Goal: Task Accomplishment & Management: Manage account settings

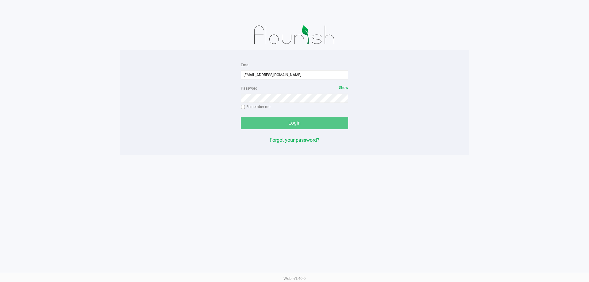
type input "[EMAIL_ADDRESS][DOMAIN_NAME]"
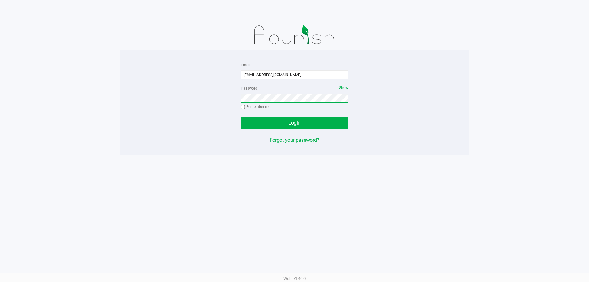
click at [241, 117] on button "Login" at bounding box center [294, 123] width 107 height 12
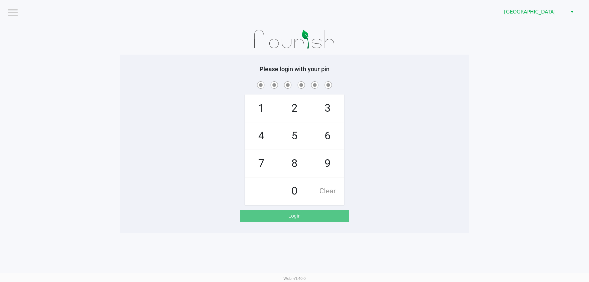
click at [438, 76] on div "Please login with your pin 1 4 7 2 5 8 0 3 6 9 Clear Login" at bounding box center [295, 143] width 350 height 157
checkbox input "true"
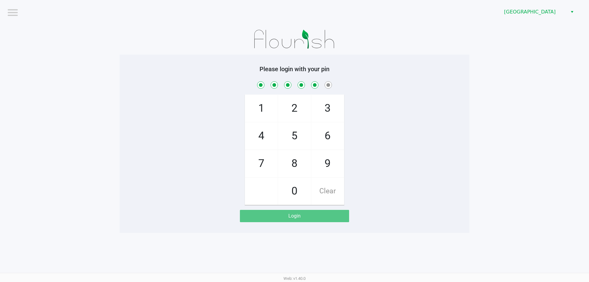
checkbox input "true"
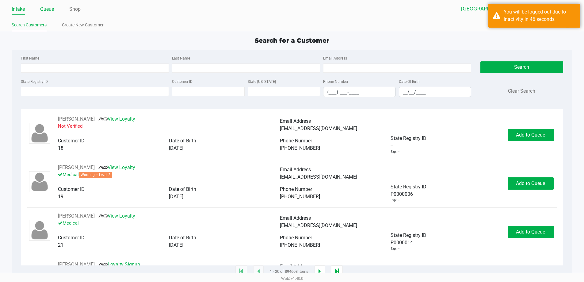
click at [49, 10] on link "Queue" at bounding box center [47, 9] width 14 height 9
click at [55, 9] on ul "Intake Queue Shop" at bounding box center [152, 9] width 280 height 10
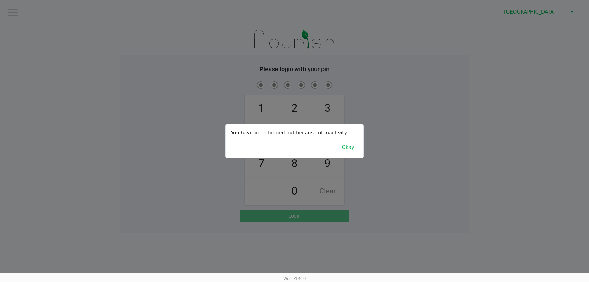
click at [92, 131] on div at bounding box center [294, 141] width 589 height 282
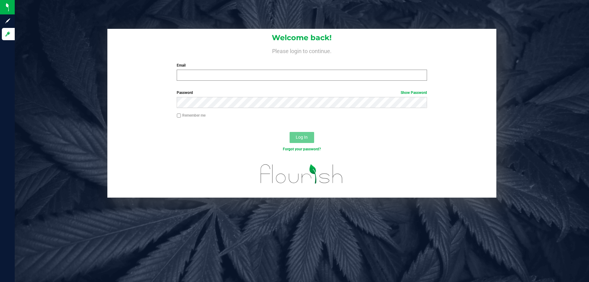
drag, startPoint x: 277, startPoint y: 81, endPoint x: 288, endPoint y: 79, distance: 10.9
click at [278, 81] on div "Welcome back! Please login to continue. Email Required Please format your email…" at bounding box center [301, 57] width 389 height 57
click at [288, 78] on input "Email" at bounding box center [302, 75] width 250 height 11
type input "[PERSON_NAME][EMAIL_ADDRESS][DOMAIN_NAME]"
click at [254, 158] on div "Forgot your password?" at bounding box center [301, 153] width 389 height 9
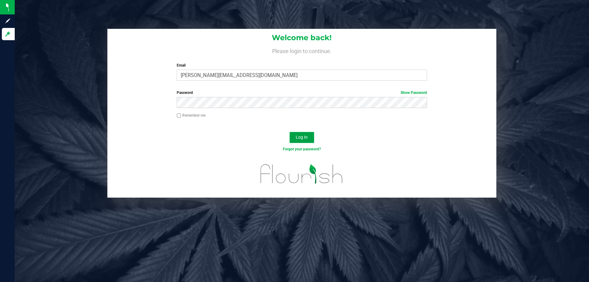
click at [303, 140] on button "Log In" at bounding box center [301, 137] width 25 height 11
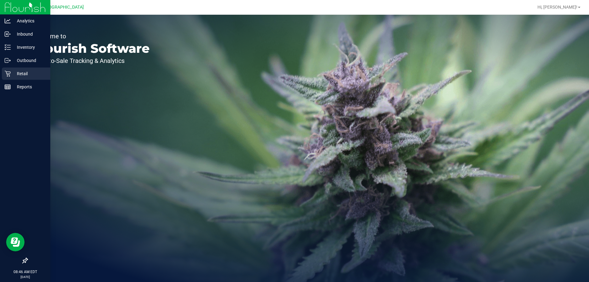
click at [30, 75] on p "Retail" at bounding box center [29, 73] width 37 height 7
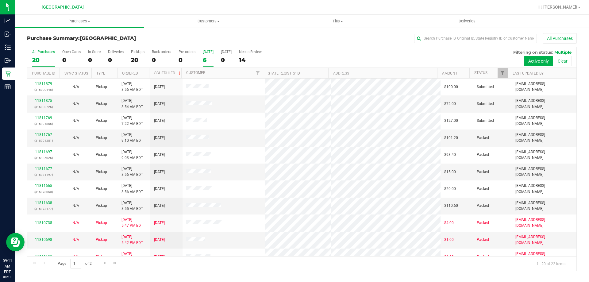
click at [206, 59] on div "6" at bounding box center [208, 59] width 11 height 7
click at [0, 0] on input "[DATE] 6" at bounding box center [0, 0] width 0 height 0
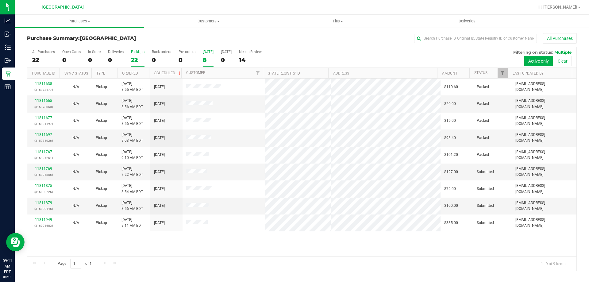
click at [136, 63] on div "22" at bounding box center [137, 59] width 13 height 7
click at [0, 0] on input "PickUps 22" at bounding box center [0, 0] width 0 height 0
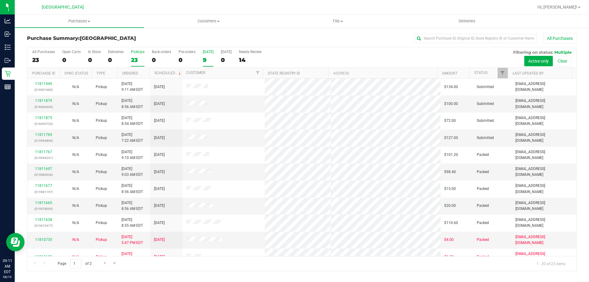
click at [203, 55] on label "[DATE] 9" at bounding box center [208, 58] width 11 height 17
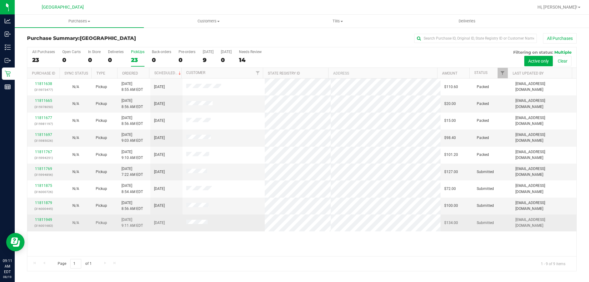
click at [36, 222] on div "11811949 (316001683)" at bounding box center [43, 223] width 25 height 12
click at [37, 221] on div "11811949 (316001683)" at bounding box center [43, 223] width 25 height 12
click at [39, 221] on link "11811949" at bounding box center [43, 219] width 17 height 4
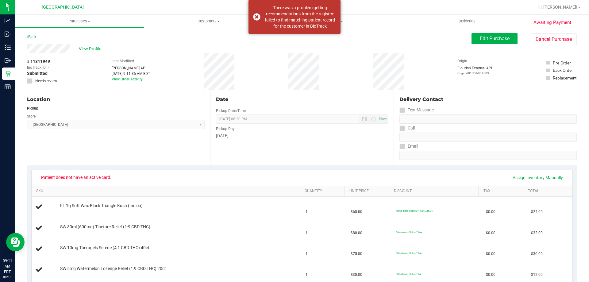
click at [99, 46] on span "View Profile" at bounding box center [91, 49] width 25 height 6
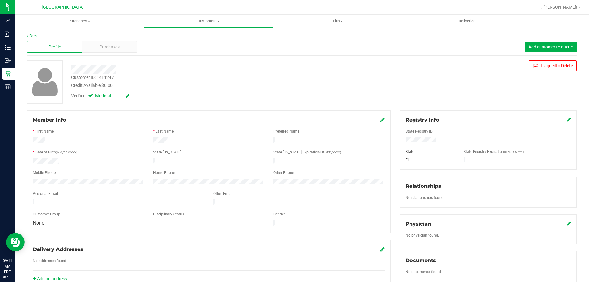
click at [32, 178] on div at bounding box center [88, 181] width 120 height 7
click at [201, 21] on span "Customers" at bounding box center [208, 21] width 128 height 6
click at [194, 35] on li "All customers" at bounding box center [208, 36] width 129 height 7
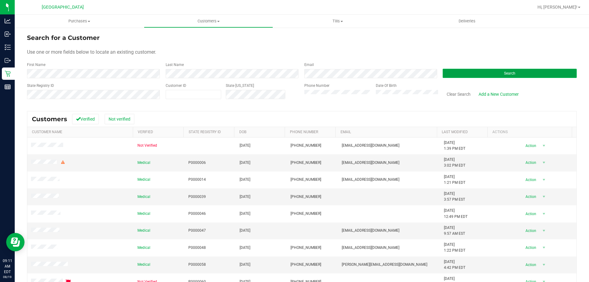
click at [457, 74] on button "Search" at bounding box center [509, 73] width 134 height 9
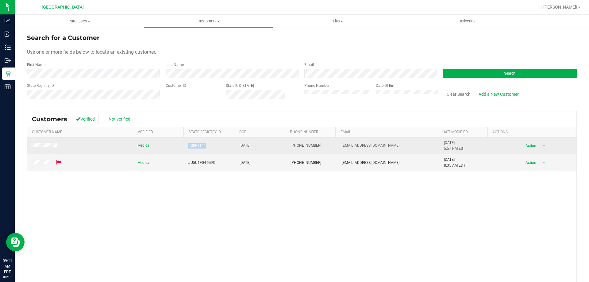
drag, startPoint x: 214, startPoint y: 147, endPoint x: 171, endPoint y: 147, distance: 42.9
click at [171, 147] on tr "Medical P2RR1141 [DATE] (863) 267-6684 [EMAIL_ADDRESS][DOMAIN_NAME] [DATE] 5:57…" at bounding box center [301, 145] width 549 height 17
copy tr "P2RR1141"
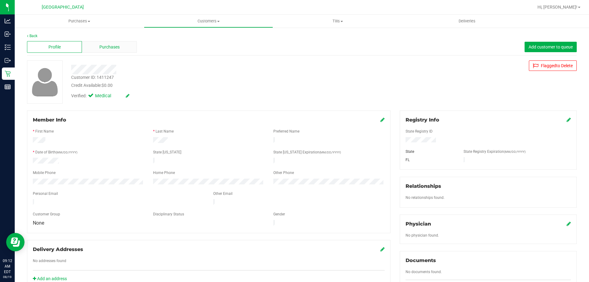
click at [114, 42] on div "Purchases" at bounding box center [109, 47] width 55 height 12
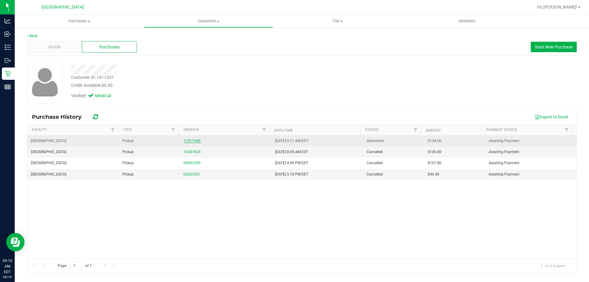
click at [186, 143] on link "11811949" at bounding box center [191, 141] width 17 height 4
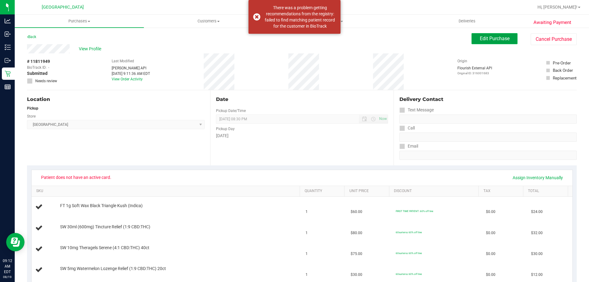
click at [495, 36] on span "Edit Purchase" at bounding box center [495, 39] width 30 height 6
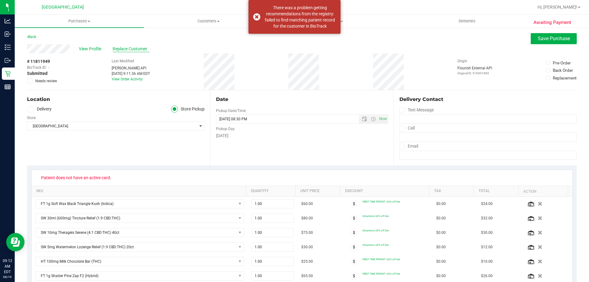
click at [136, 48] on span "Replace Customer" at bounding box center [131, 49] width 37 height 6
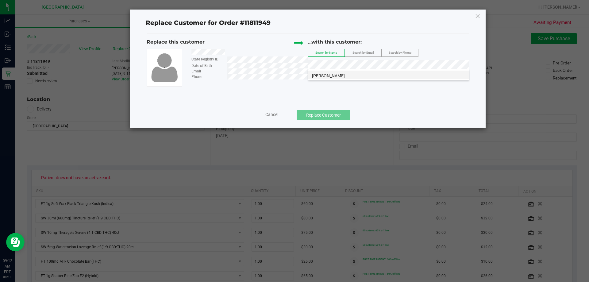
click at [335, 74] on span "[PERSON_NAME]" at bounding box center [328, 75] width 33 height 5
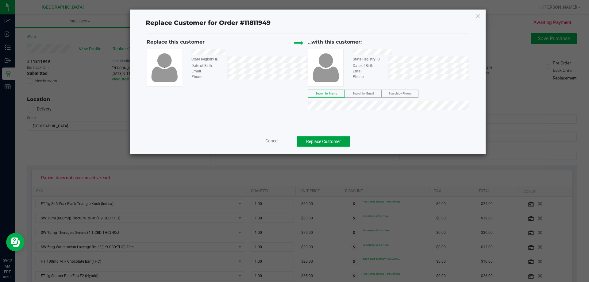
click at [332, 144] on button "Replace Customer" at bounding box center [323, 141] width 54 height 10
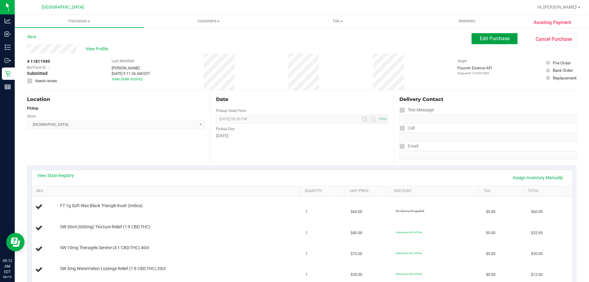
click at [479, 34] on button "Edit Purchase" at bounding box center [494, 38] width 46 height 11
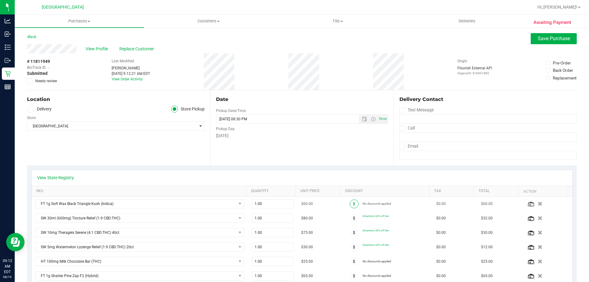
click at [354, 203] on div at bounding box center [354, 203] width 17 height 9
click at [350, 204] on span at bounding box center [354, 203] width 9 height 9
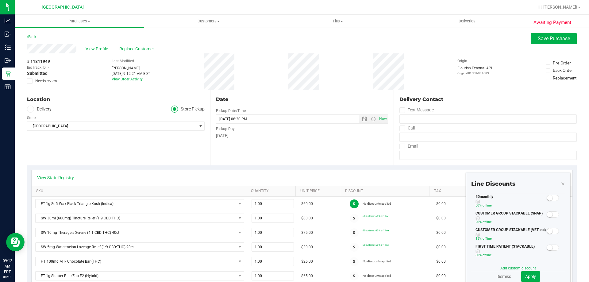
click at [549, 196] on span at bounding box center [552, 198] width 12 height 6
click at [525, 273] on button "Apply" at bounding box center [530, 276] width 19 height 10
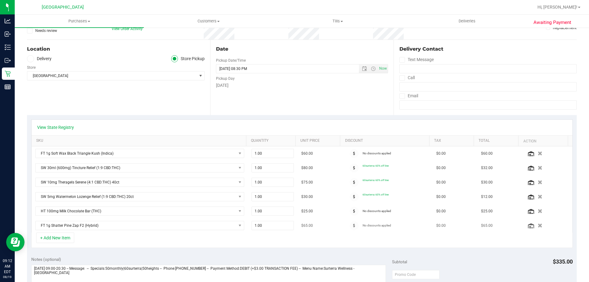
scroll to position [61, 0]
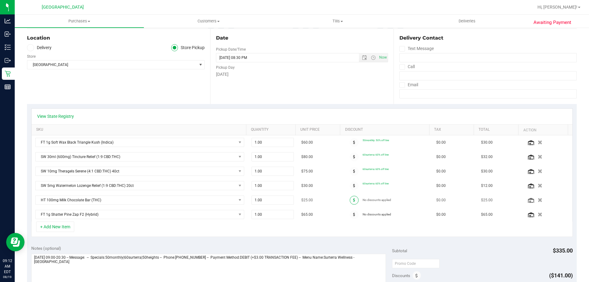
click at [351, 199] on span at bounding box center [354, 200] width 9 height 9
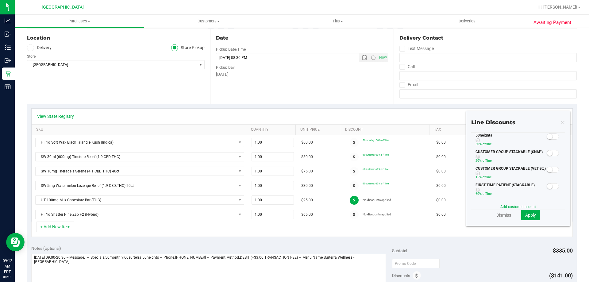
click at [538, 141] on p "50% off line" at bounding box center [510, 144] width 71 height 6
click at [547, 136] on small at bounding box center [550, 137] width 6 height 6
click at [531, 215] on span "Apply" at bounding box center [530, 214] width 11 height 5
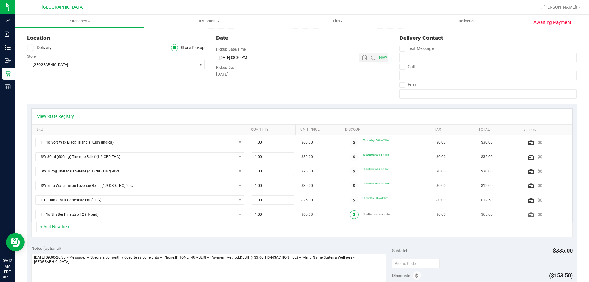
click at [350, 212] on span at bounding box center [354, 214] width 9 height 9
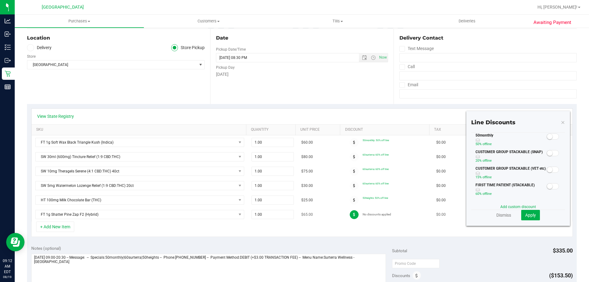
click at [350, 213] on span at bounding box center [354, 214] width 9 height 9
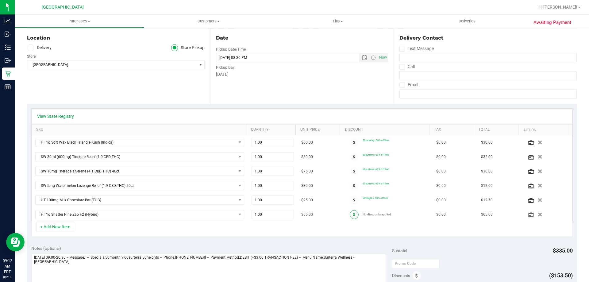
click at [350, 212] on span at bounding box center [354, 214] width 9 height 9
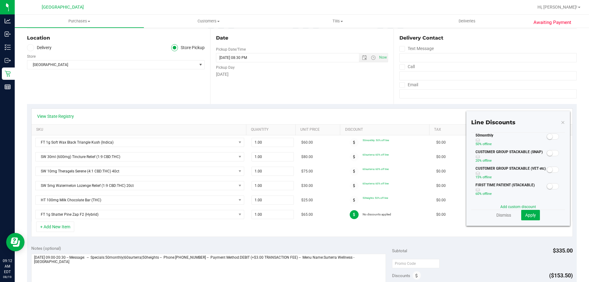
click at [547, 141] on div "50monthly 50% off line" at bounding box center [518, 140] width 94 height 17
click at [547, 138] on small at bounding box center [550, 137] width 6 height 6
click at [525, 215] on span "Apply" at bounding box center [530, 214] width 11 height 5
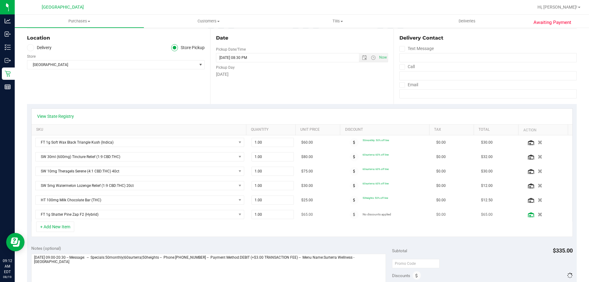
scroll to position [0, 0]
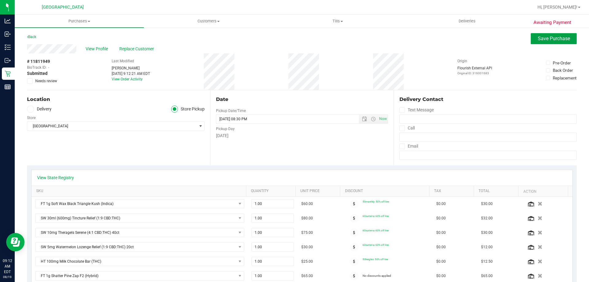
click at [537, 37] on span "Save Purchase" at bounding box center [553, 39] width 32 height 6
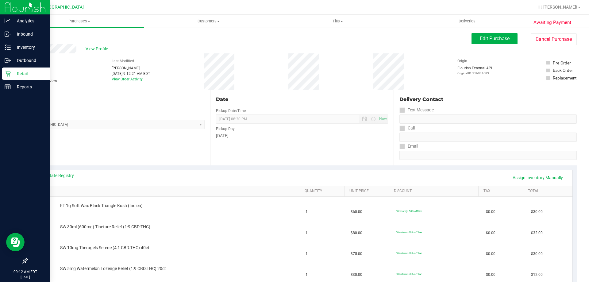
click at [4, 77] on div "Retail" at bounding box center [26, 73] width 48 height 12
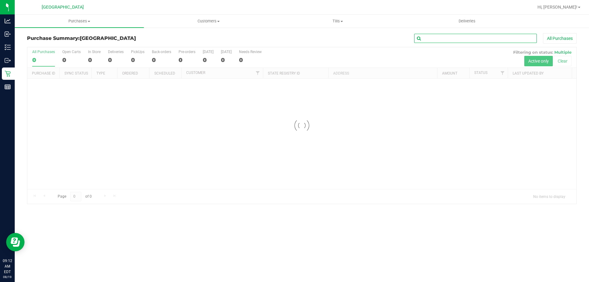
click at [439, 40] on input "text" at bounding box center [475, 38] width 123 height 9
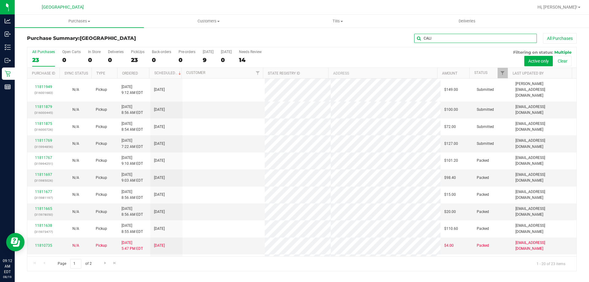
type input "CALI"
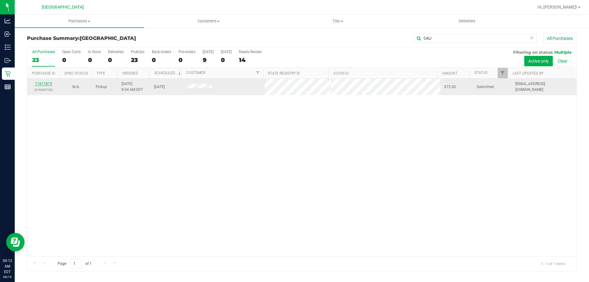
click at [45, 84] on link "11811875" at bounding box center [43, 84] width 17 height 4
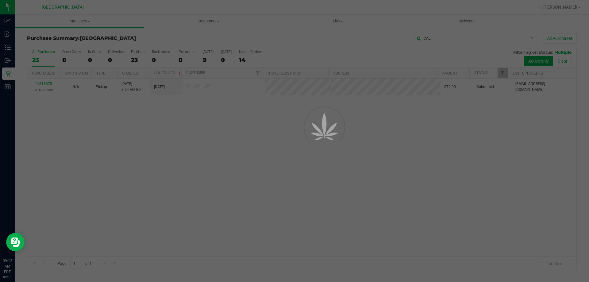
drag, startPoint x: 215, startPoint y: 197, endPoint x: 213, endPoint y: 194, distance: 3.2
click at [214, 197] on div at bounding box center [294, 141] width 589 height 282
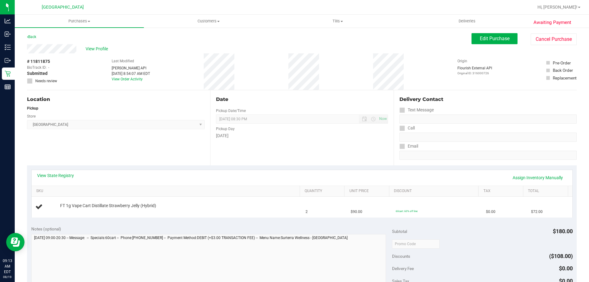
click at [327, 107] on div "Date Pickup Date/Time [DATE] Now [DATE] 08:30 PM Now Pickup Day [DATE]" at bounding box center [301, 127] width 183 height 75
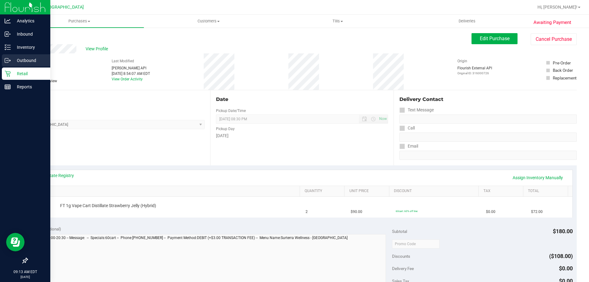
click at [25, 67] on link "Outbound" at bounding box center [25, 60] width 50 height 13
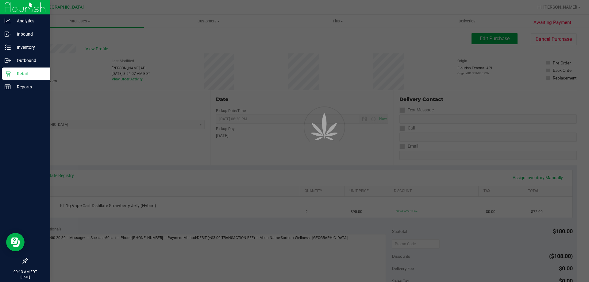
click at [25, 68] on div "Retail" at bounding box center [26, 73] width 48 height 12
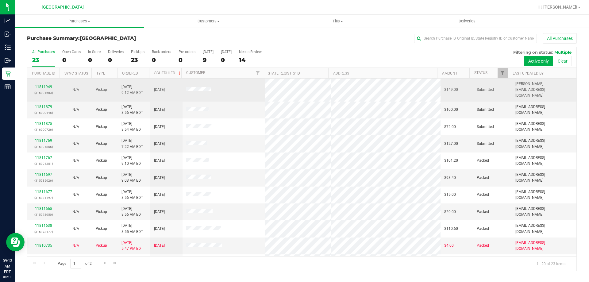
click at [40, 85] on link "11811949" at bounding box center [43, 87] width 17 height 4
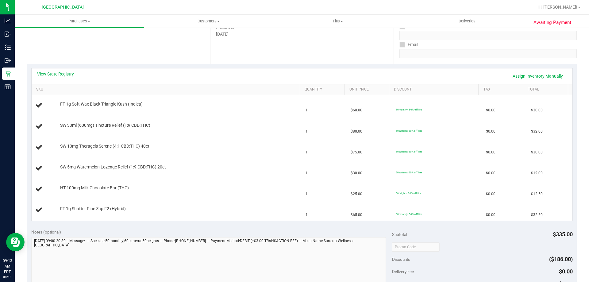
scroll to position [61, 0]
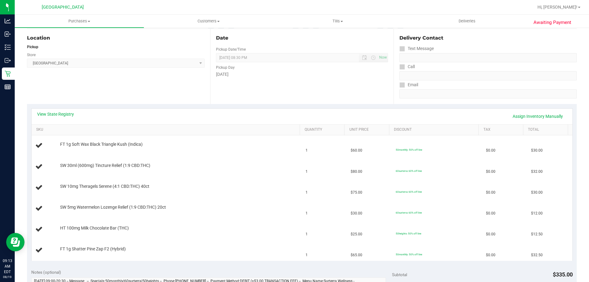
click at [59, 105] on div "View State Registry Assign Inventory Manually SKU Quantity Unit Price Discount …" at bounding box center [301, 184] width 549 height 161
click at [58, 113] on link "View State Registry" at bounding box center [55, 114] width 37 height 6
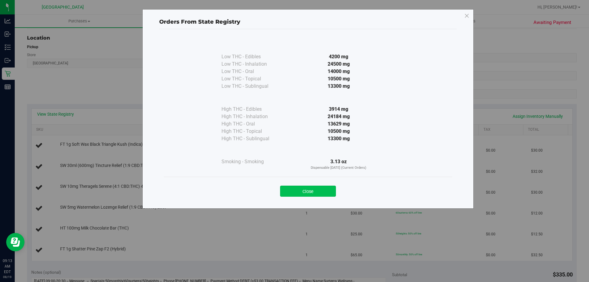
click at [303, 190] on button "Close" at bounding box center [308, 190] width 56 height 11
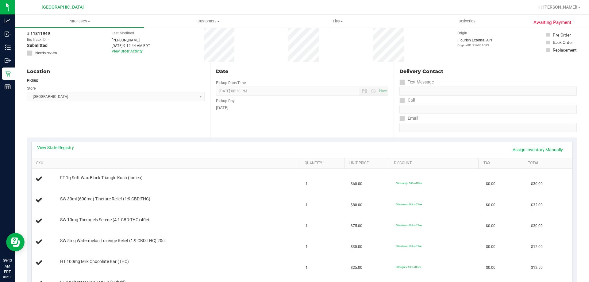
scroll to position [0, 0]
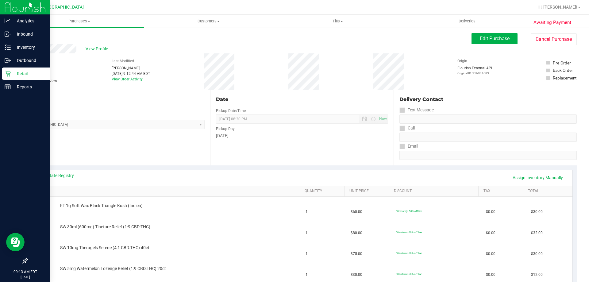
click at [26, 75] on p "Retail" at bounding box center [29, 73] width 37 height 7
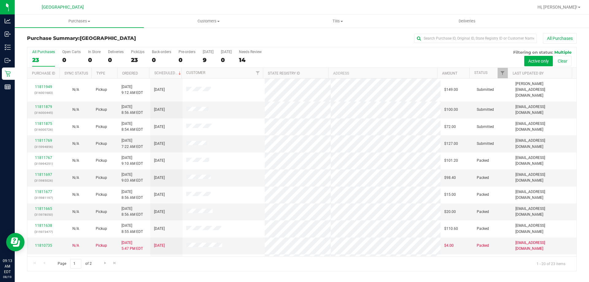
click at [477, 77] on th "Status" at bounding box center [488, 73] width 38 height 11
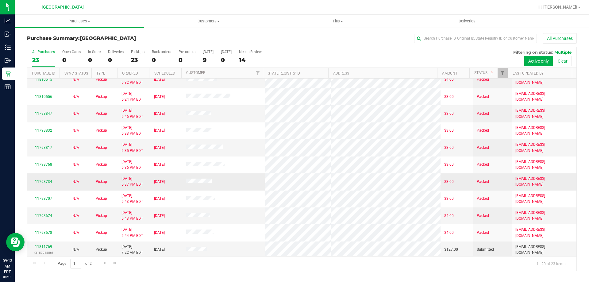
scroll to position [162, 0]
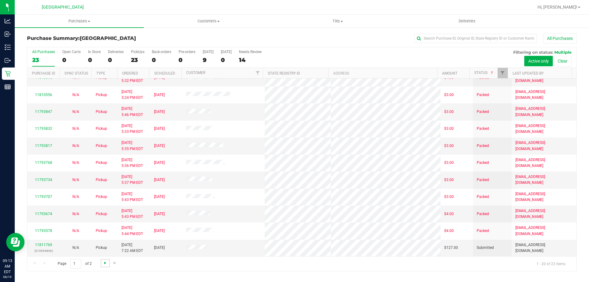
click at [104, 263] on span "Go to the next page" at bounding box center [105, 262] width 5 height 5
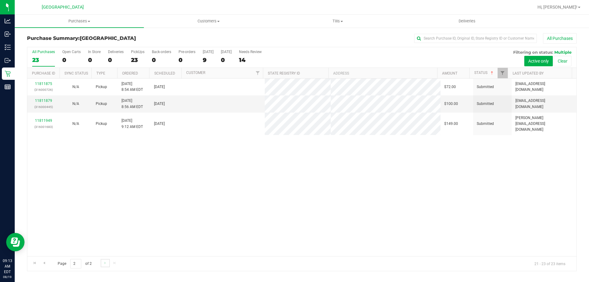
scroll to position [0, 0]
click at [202, 55] on div "All Purchases 23 Open Carts 0 In Store 0 Deliveries 0 PickUps 23 Back-orders 0 …" at bounding box center [301, 57] width 549 height 21
click at [254, 58] on div "14" at bounding box center [250, 59] width 23 height 7
click at [0, 0] on input "Needs Review 14" at bounding box center [0, 0] width 0 height 0
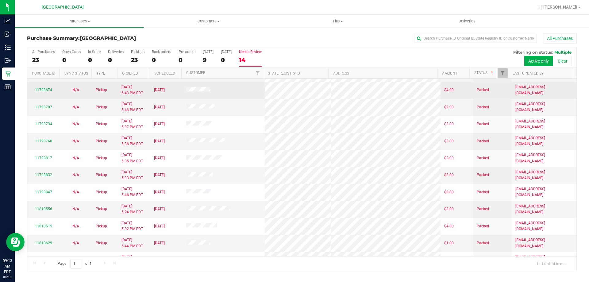
scroll to position [60, 0]
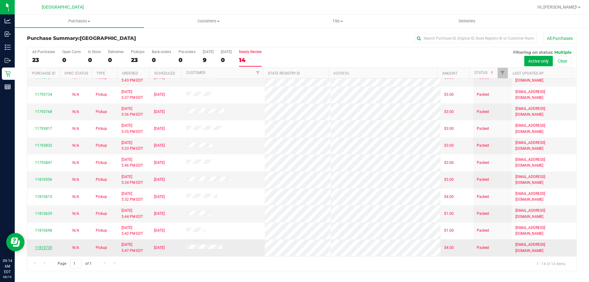
click at [47, 248] on link "11810735" at bounding box center [43, 247] width 17 height 4
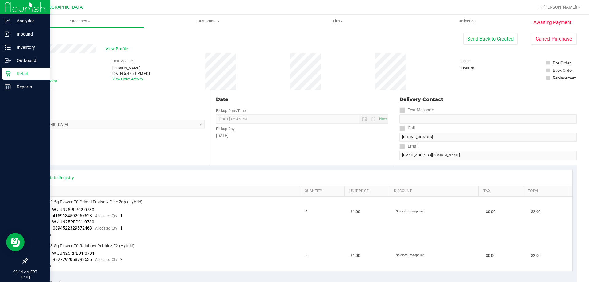
click at [22, 69] on div "Retail" at bounding box center [26, 73] width 48 height 12
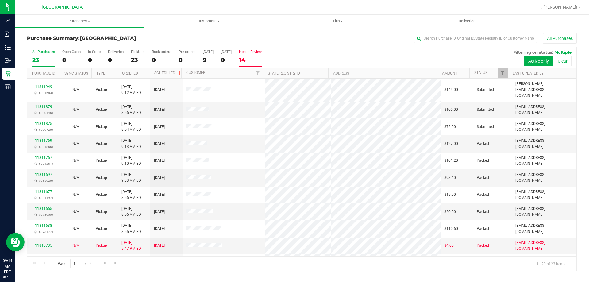
click at [247, 60] on div "14" at bounding box center [250, 59] width 23 height 7
click at [0, 0] on input "Needs Review 14" at bounding box center [0, 0] width 0 height 0
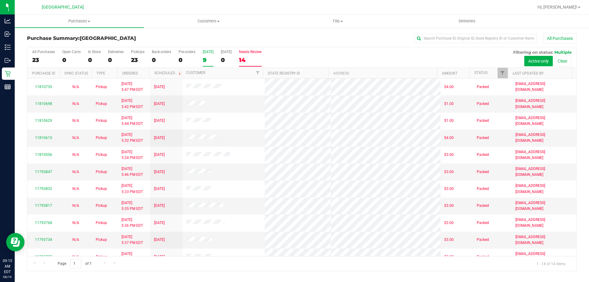
click at [209, 55] on label "[DATE] 9" at bounding box center [208, 58] width 11 height 17
click at [0, 0] on input "[DATE] 9" at bounding box center [0, 0] width 0 height 0
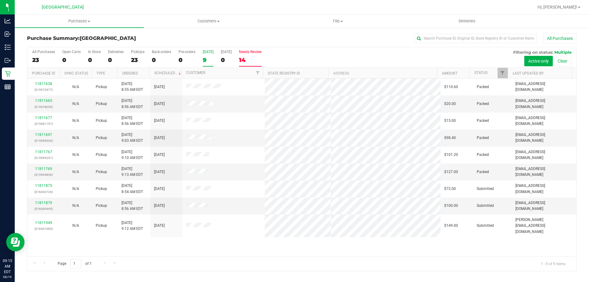
click at [252, 57] on div "14" at bounding box center [250, 59] width 23 height 7
click at [0, 0] on input "Needs Review 14" at bounding box center [0, 0] width 0 height 0
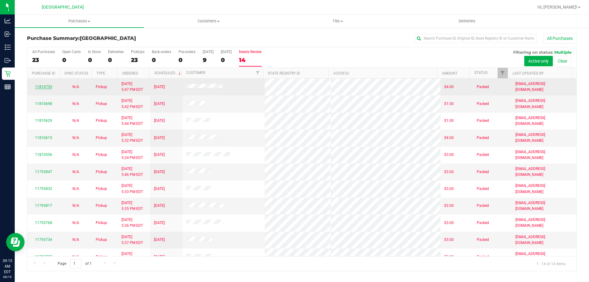
click at [44, 88] on link "11810735" at bounding box center [43, 87] width 17 height 4
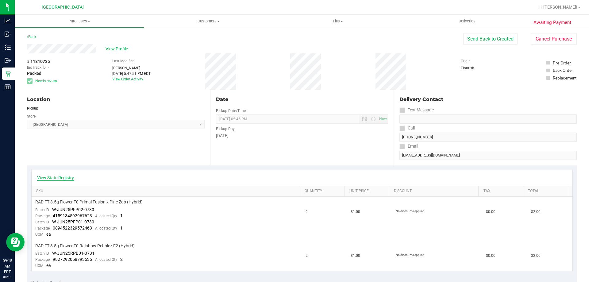
click at [67, 175] on link "View State Registry" at bounding box center [55, 177] width 37 height 6
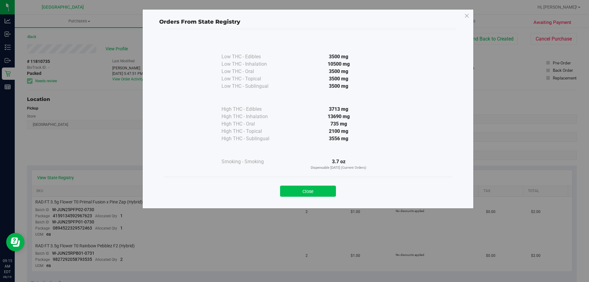
click at [300, 190] on button "Close" at bounding box center [308, 190] width 56 height 11
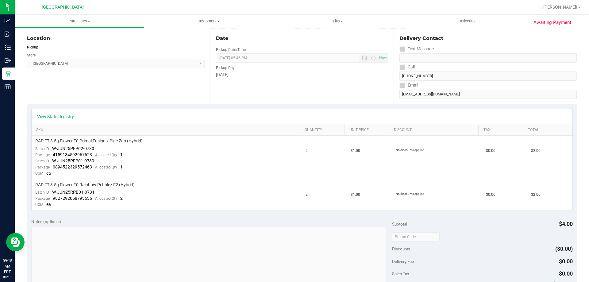
scroll to position [61, 0]
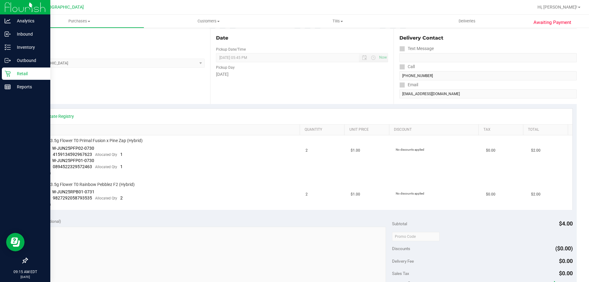
click at [22, 75] on p "Retail" at bounding box center [29, 73] width 37 height 7
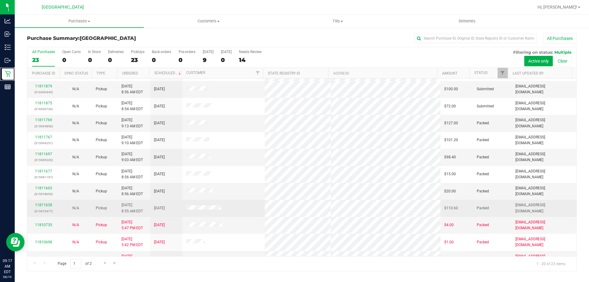
scroll to position [31, 0]
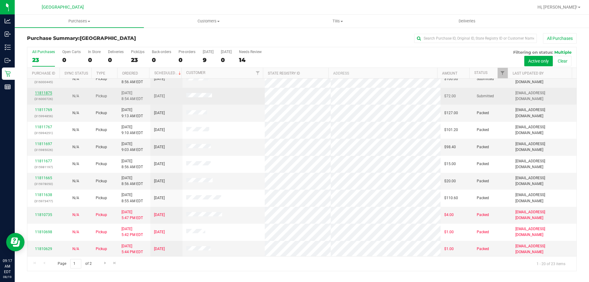
click at [43, 91] on link "11811875" at bounding box center [43, 93] width 17 height 4
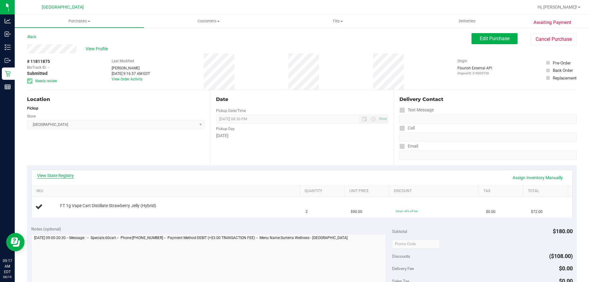
click at [69, 176] on link "View State Registry" at bounding box center [55, 175] width 37 height 6
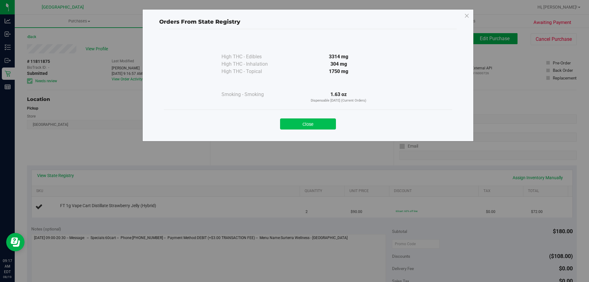
click at [315, 125] on button "Close" at bounding box center [308, 123] width 56 height 11
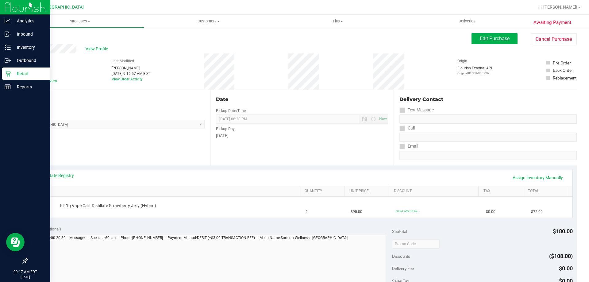
click at [21, 74] on p "Retail" at bounding box center [29, 73] width 37 height 7
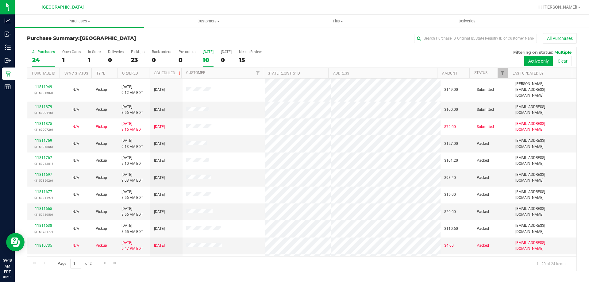
click at [211, 54] on label "[DATE] 10" at bounding box center [208, 58] width 11 height 17
click at [0, 0] on input "[DATE] 10" at bounding box center [0, 0] width 0 height 0
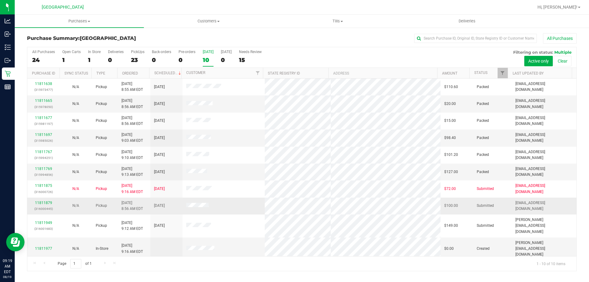
click at [39, 200] on div "11811879 (316000445)" at bounding box center [43, 206] width 25 height 12
click at [39, 202] on link "11811879" at bounding box center [43, 203] width 17 height 4
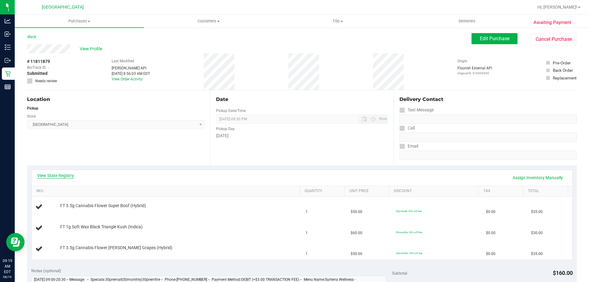
click at [64, 173] on link "View State Registry" at bounding box center [55, 175] width 37 height 6
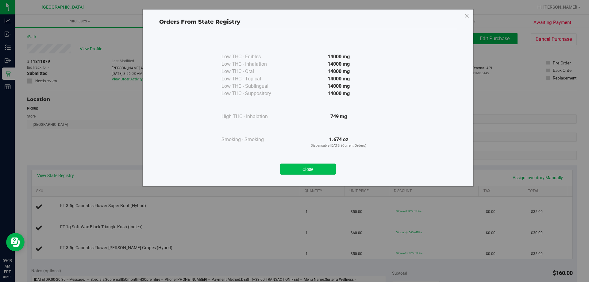
click at [307, 168] on button "Close" at bounding box center [308, 168] width 56 height 11
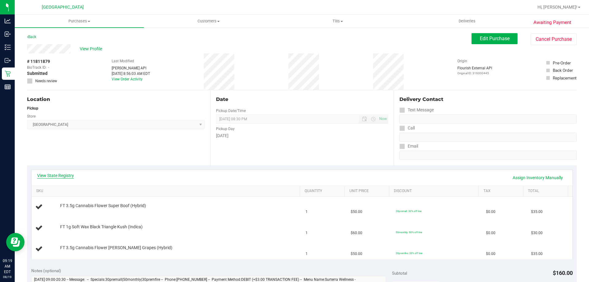
click at [70, 174] on link "View State Registry" at bounding box center [55, 175] width 37 height 6
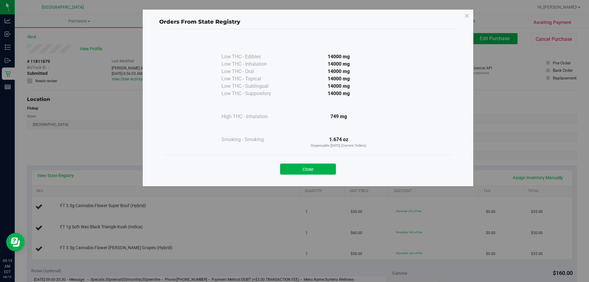
click at [296, 162] on div "Close" at bounding box center [307, 166] width 279 height 15
click at [297, 167] on button "Close" at bounding box center [308, 168] width 56 height 11
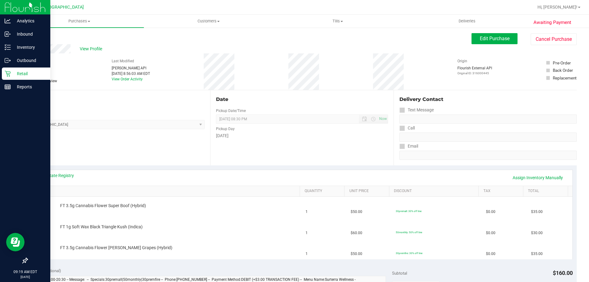
click at [14, 74] on p "Retail" at bounding box center [29, 73] width 37 height 7
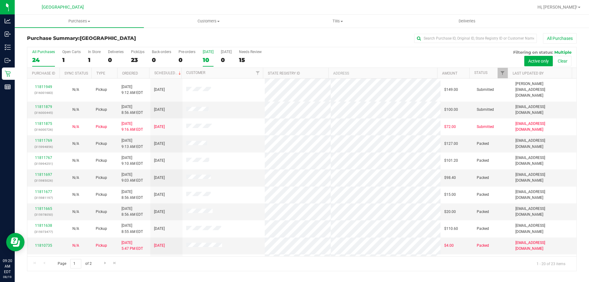
click at [209, 59] on div "10" at bounding box center [208, 59] width 11 height 7
click at [0, 0] on input "[DATE] 10" at bounding box center [0, 0] width 0 height 0
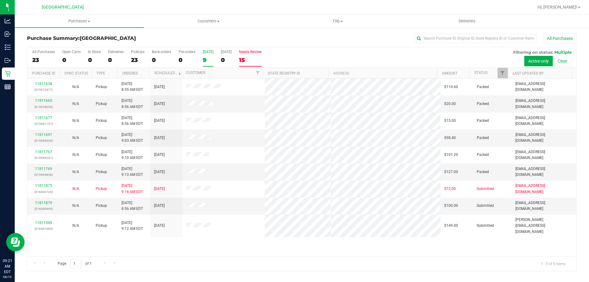
click at [262, 55] on label "Needs Review 15" at bounding box center [250, 58] width 23 height 17
click at [0, 0] on input "Needs Review 15" at bounding box center [0, 0] width 0 height 0
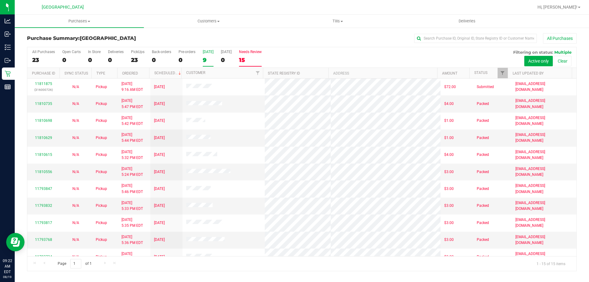
click at [212, 62] on div "9" at bounding box center [208, 59] width 11 height 7
click at [0, 0] on input "[DATE] 9" at bounding box center [0, 0] width 0 height 0
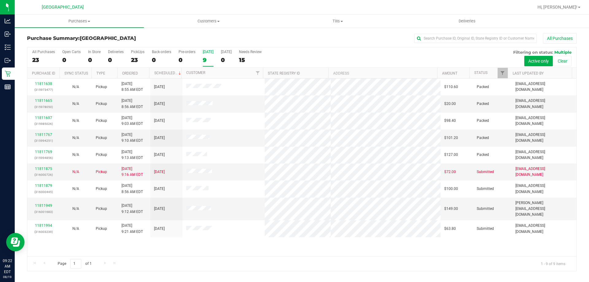
click at [188, 42] on div "Purchase Summary: [GEOGRAPHIC_DATA] All Purchases" at bounding box center [301, 39] width 549 height 13
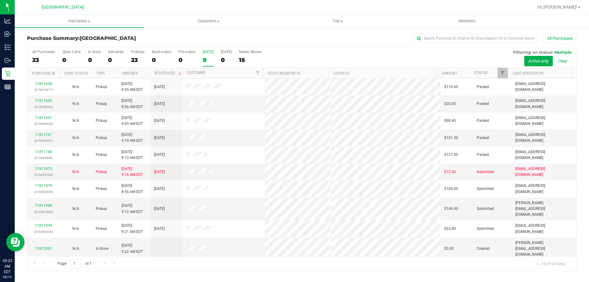
click at [209, 61] on div "9" at bounding box center [208, 59] width 11 height 7
click at [0, 0] on input "[DATE] 9" at bounding box center [0, 0] width 0 height 0
click at [207, 60] on div "10" at bounding box center [208, 59] width 11 height 7
click at [0, 0] on input "[DATE] 10" at bounding box center [0, 0] width 0 height 0
click at [204, 57] on div "12" at bounding box center [208, 59] width 11 height 7
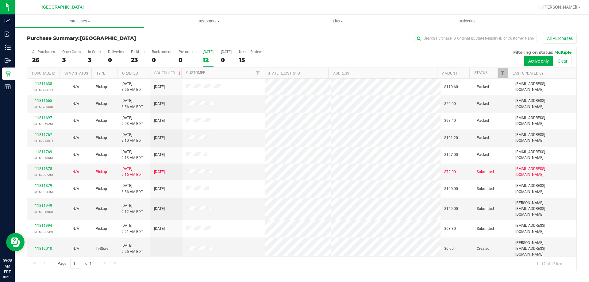
click at [0, 0] on input "[DATE] 12" at bounding box center [0, 0] width 0 height 0
click at [46, 170] on link "11811875" at bounding box center [43, 168] width 17 height 4
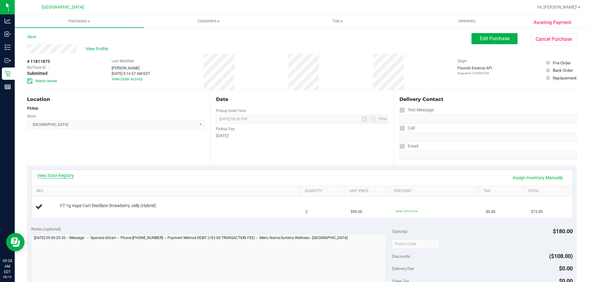
click at [60, 174] on link "View State Registry" at bounding box center [55, 175] width 37 height 6
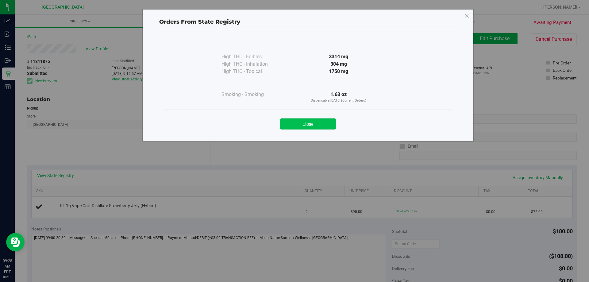
click at [295, 123] on button "Close" at bounding box center [308, 123] width 56 height 11
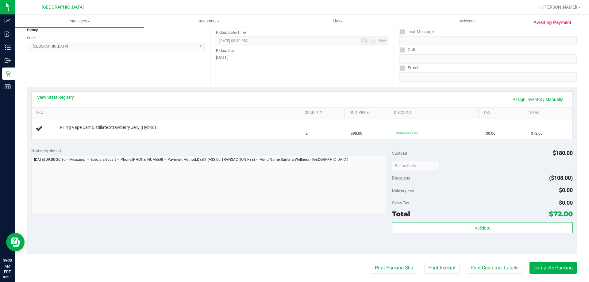
scroll to position [92, 0]
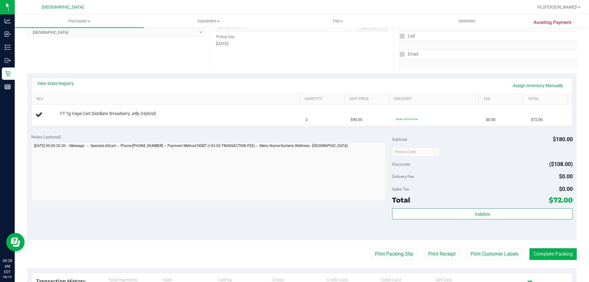
drag, startPoint x: 495, startPoint y: 171, endPoint x: 477, endPoint y: 162, distance: 19.5
click at [493, 171] on div "Delivery Fee $0.00" at bounding box center [482, 176] width 180 height 11
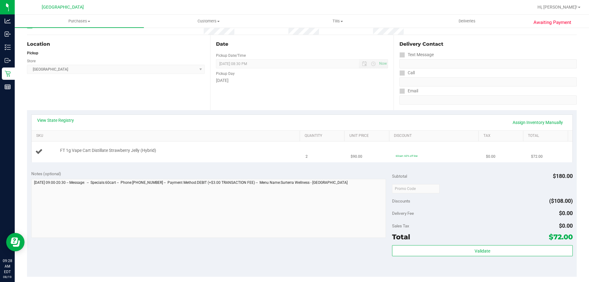
scroll to position [0, 0]
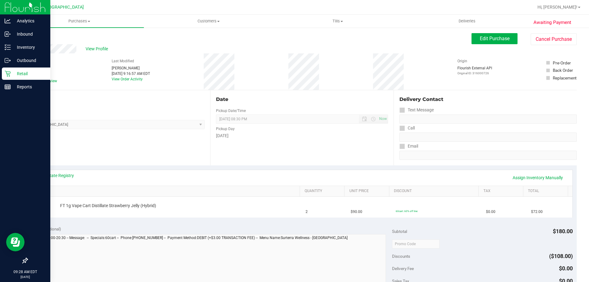
click at [13, 76] on p "Retail" at bounding box center [29, 73] width 37 height 7
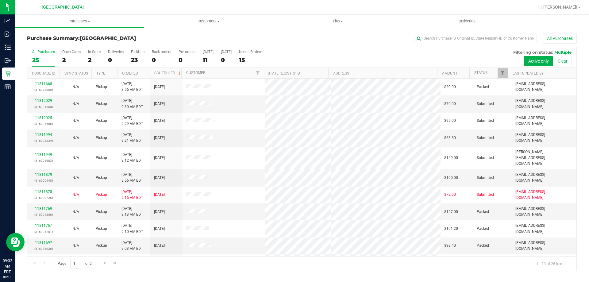
click at [213, 59] on div "All Purchases 25 Open Carts 2 In Store 2 Deliveries 0 PickUps 23 Back-orders 0 …" at bounding box center [301, 57] width 549 height 21
click at [209, 60] on div "11" at bounding box center [208, 59] width 11 height 7
click at [0, 0] on input "[DATE] 11" at bounding box center [0, 0] width 0 height 0
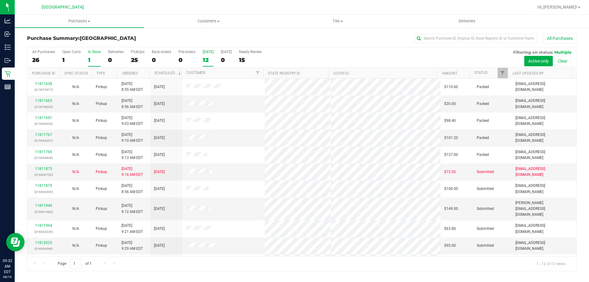
click at [90, 60] on div "1" at bounding box center [94, 59] width 13 height 7
click at [0, 0] on input "In Store 1" at bounding box center [0, 0] width 0 height 0
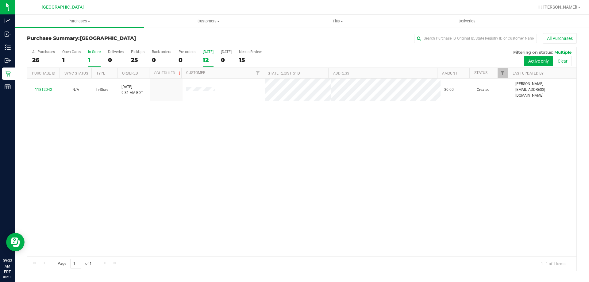
click at [209, 60] on div "12" at bounding box center [208, 59] width 11 height 7
click at [0, 0] on input "[DATE] 12" at bounding box center [0, 0] width 0 height 0
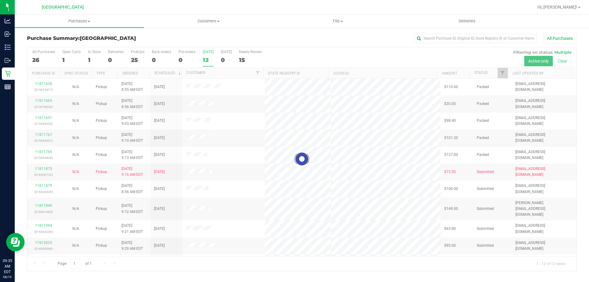
click at [209, 63] on div at bounding box center [301, 159] width 549 height 224
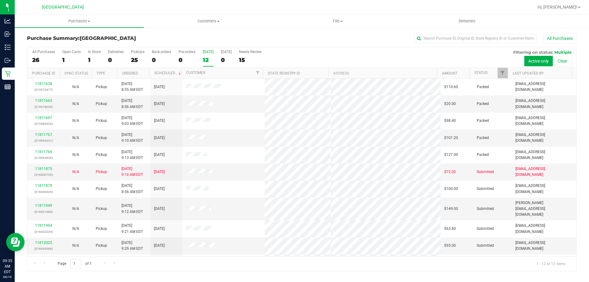
click at [207, 63] on div "12" at bounding box center [208, 59] width 11 height 7
click at [0, 0] on input "[DATE] 12" at bounding box center [0, 0] width 0 height 0
click at [210, 62] on div "12" at bounding box center [208, 59] width 11 height 7
click at [0, 0] on input "[DATE] 12" at bounding box center [0, 0] width 0 height 0
click at [205, 65] on label "[DATE] 12" at bounding box center [208, 58] width 11 height 17
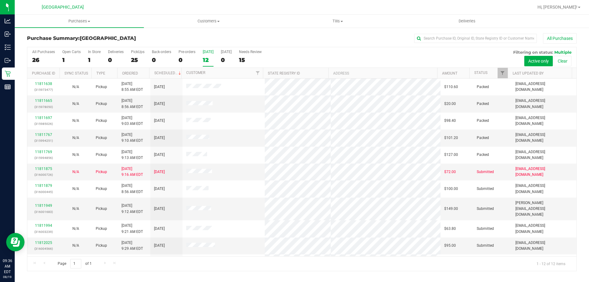
click at [0, 0] on input "[DATE] 12" at bounding box center [0, 0] width 0 height 0
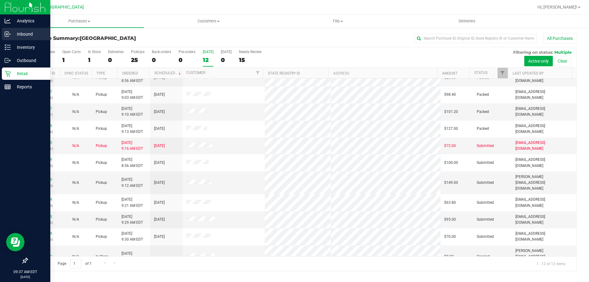
click at [29, 35] on p "Inbound" at bounding box center [29, 33] width 37 height 7
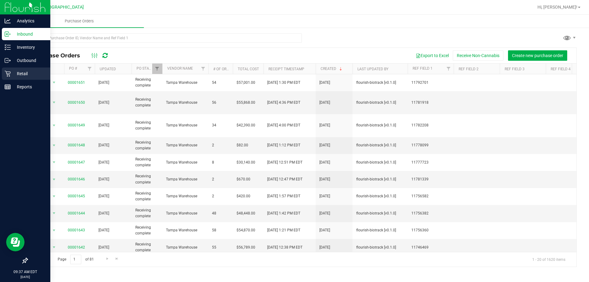
click at [18, 76] on p "Retail" at bounding box center [29, 73] width 37 height 7
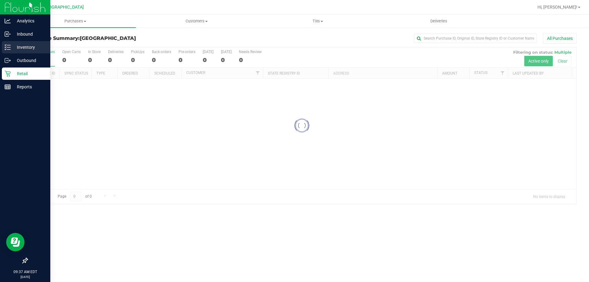
click at [32, 46] on p "Inventory" at bounding box center [29, 47] width 37 height 7
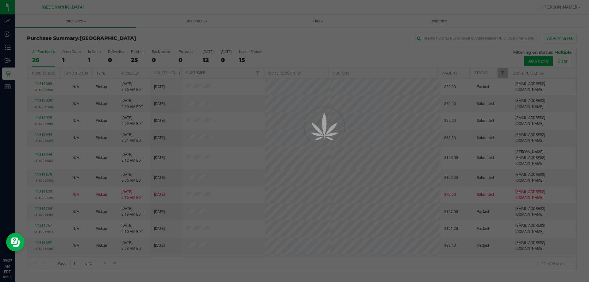
click at [13, 48] on div at bounding box center [294, 141] width 589 height 282
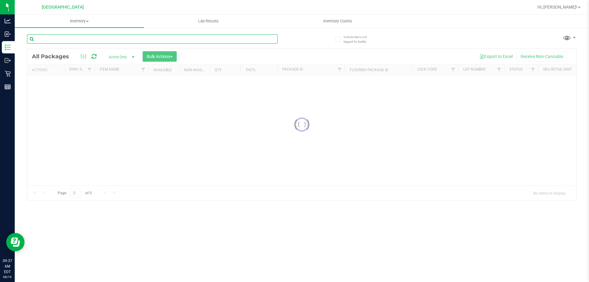
click at [49, 38] on input "text" at bounding box center [152, 38] width 250 height 9
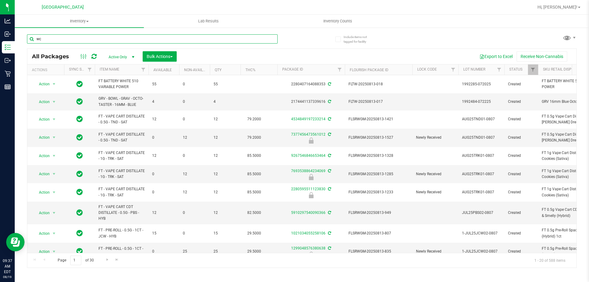
type input "wck"
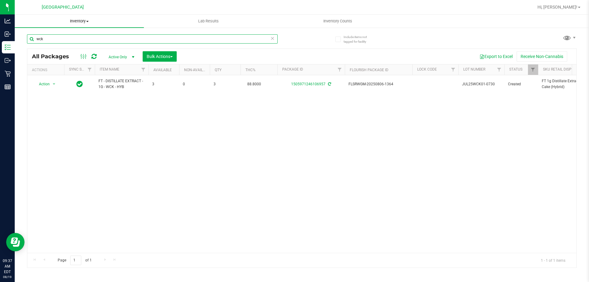
drag, startPoint x: 60, startPoint y: 39, endPoint x: 24, endPoint y: 21, distance: 39.9
click at [24, 21] on inventory "Inventory All packages All inventory Waste log Create inventory Lab Results Inv…" at bounding box center [302, 114] width 574 height 199
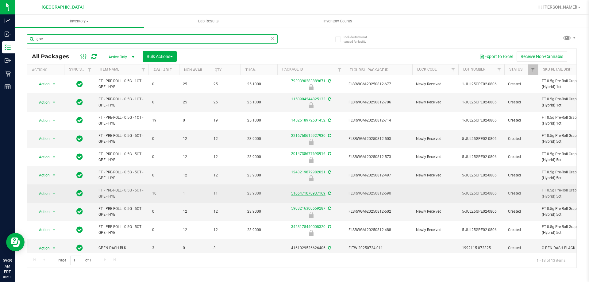
type input "gpe"
click at [312, 194] on link "5166471070937169" at bounding box center [308, 193] width 34 height 4
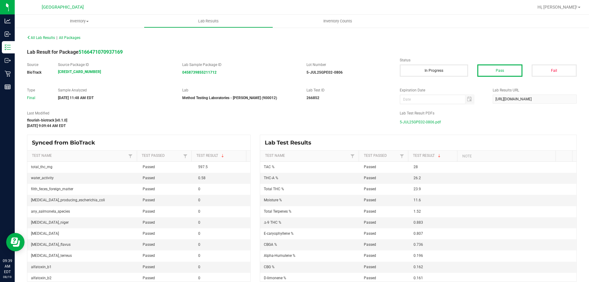
click at [401, 125] on span "5-JUL25GPE02-0806.pdf" at bounding box center [420, 121] width 41 height 9
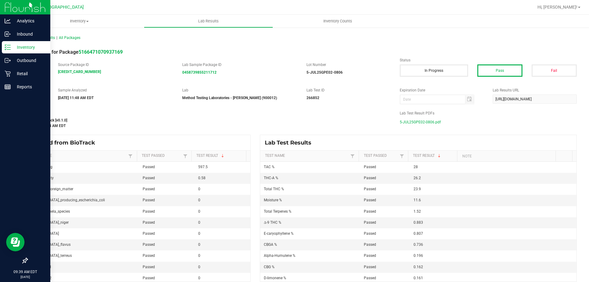
click at [19, 52] on div "Inventory" at bounding box center [26, 47] width 48 height 12
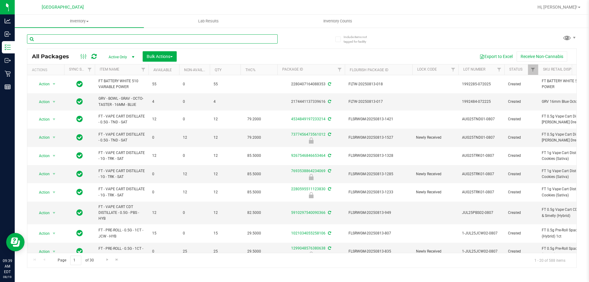
click at [63, 41] on input "text" at bounding box center [152, 38] width 250 height 9
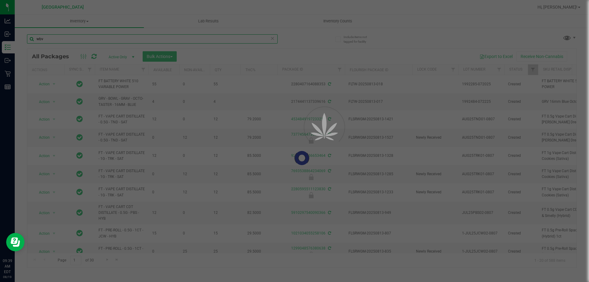
type input "wbv"
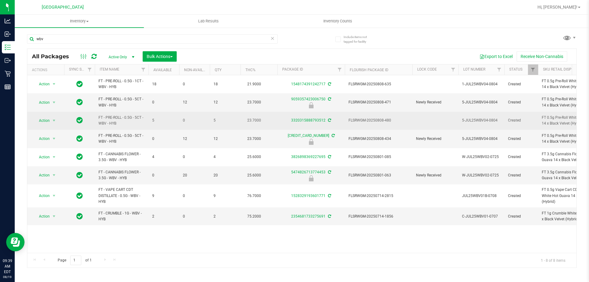
click at [306, 118] on div "3320315888793512" at bounding box center [310, 120] width 69 height 6
click at [306, 119] on link "3320315888793512" at bounding box center [308, 120] width 34 height 4
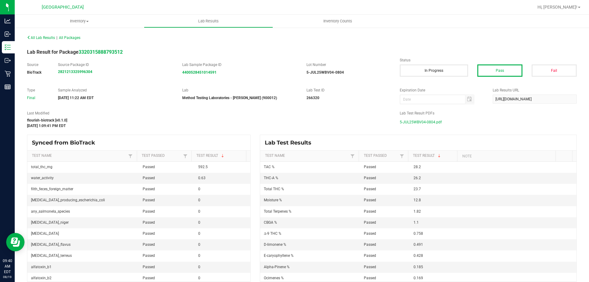
click at [405, 121] on span "5-JUL25WBV04-0804.pdf" at bounding box center [421, 121] width 42 height 9
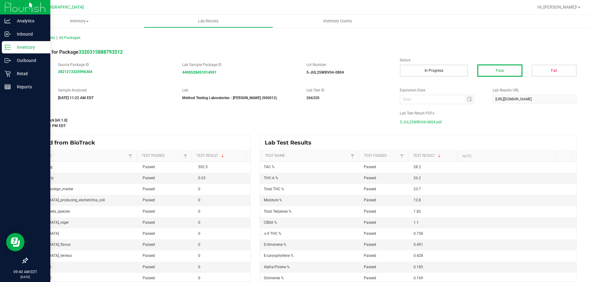
click at [10, 51] on div "Inventory" at bounding box center [26, 47] width 48 height 12
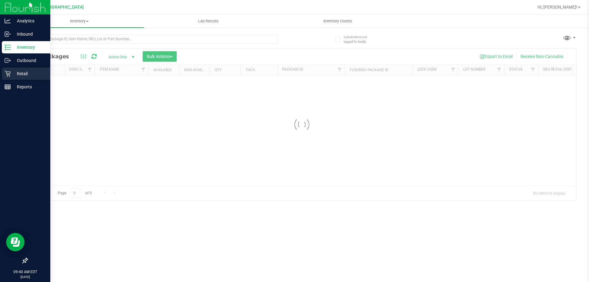
click at [34, 76] on p "Retail" at bounding box center [29, 73] width 37 height 7
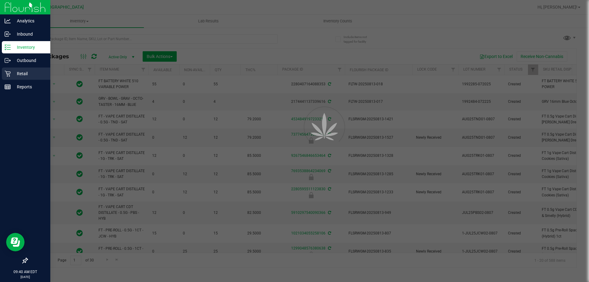
click at [36, 76] on p "Retail" at bounding box center [29, 73] width 37 height 7
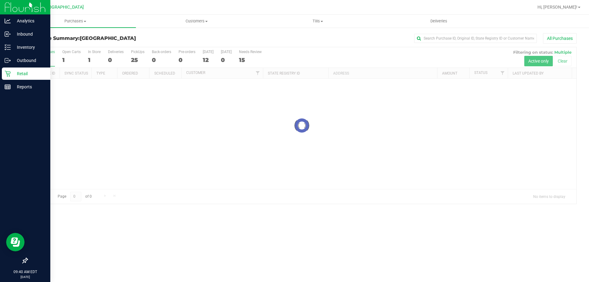
click at [36, 76] on p "Retail" at bounding box center [29, 73] width 37 height 7
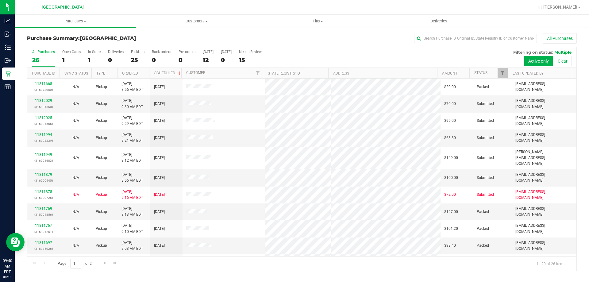
click at [490, 73] on th "Status" at bounding box center [488, 73] width 38 height 11
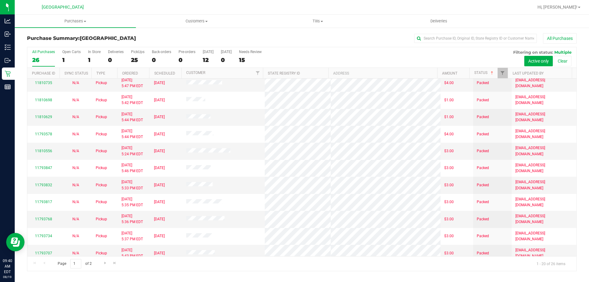
scroll to position [162, 0]
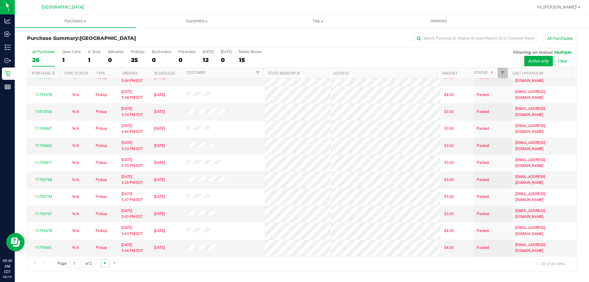
click at [105, 261] on span "Go to the next page" at bounding box center [105, 262] width 5 height 5
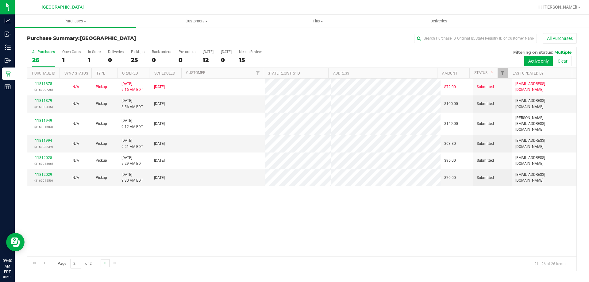
scroll to position [0, 0]
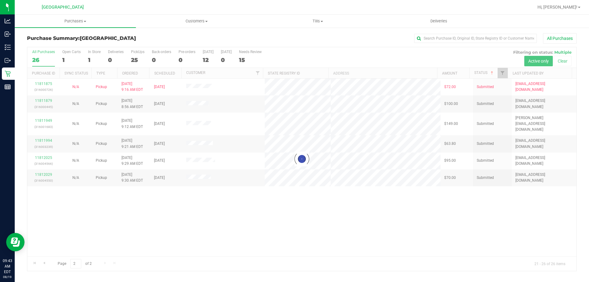
click at [207, 57] on div at bounding box center [301, 159] width 549 height 224
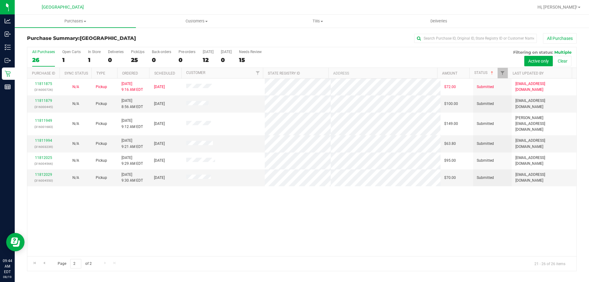
click at [212, 67] on div "All Purchases 26 Open Carts 1 In Store 1 Deliveries 0 PickUps 25 Back-orders 0 …" at bounding box center [301, 57] width 549 height 21
click at [202, 52] on div "All Purchases 26 Open Carts 1 In Store 1 Deliveries 0 PickUps 25 Back-orders 0 …" at bounding box center [301, 57] width 549 height 21
click at [205, 58] on div "12" at bounding box center [208, 59] width 11 height 7
click at [0, 0] on input "[DATE] 12" at bounding box center [0, 0] width 0 height 0
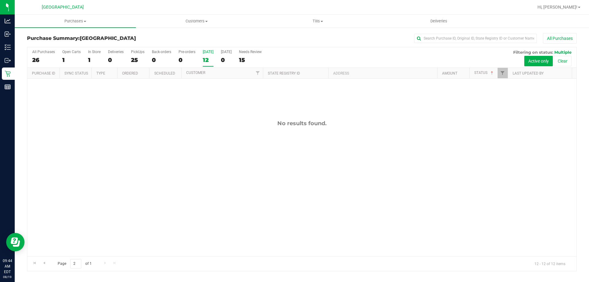
click at [208, 59] on div "12" at bounding box center [208, 59] width 11 height 7
click at [0, 0] on input "[DATE] 12" at bounding box center [0, 0] width 0 height 0
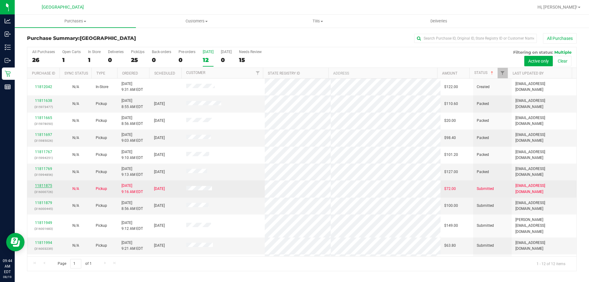
click at [49, 185] on link "11811875" at bounding box center [43, 185] width 17 height 4
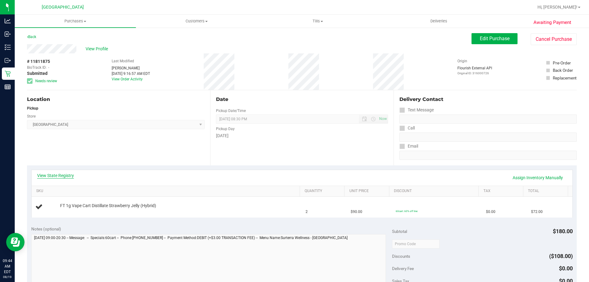
click at [58, 174] on link "View State Registry" at bounding box center [55, 175] width 37 height 6
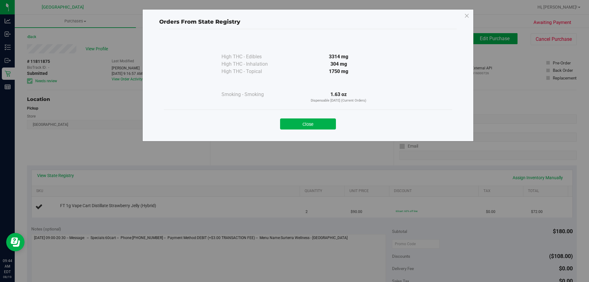
click at [312, 122] on button "Close" at bounding box center [308, 123] width 56 height 11
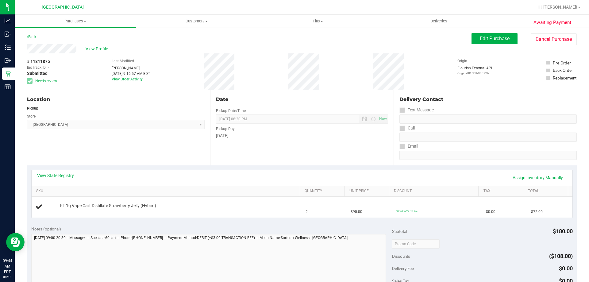
click at [112, 51] on div "View Profile" at bounding box center [249, 48] width 444 height 9
click at [103, 52] on span "View Profile" at bounding box center [98, 49] width 25 height 6
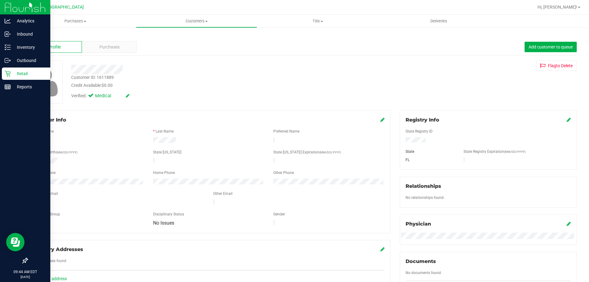
click at [22, 73] on p "Retail" at bounding box center [29, 73] width 37 height 7
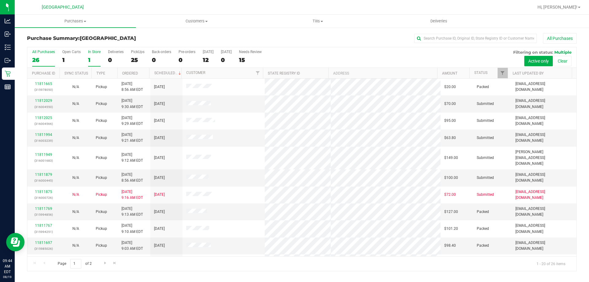
click at [91, 60] on div "1" at bounding box center [94, 59] width 13 height 7
click at [0, 0] on input "In Store 1" at bounding box center [0, 0] width 0 height 0
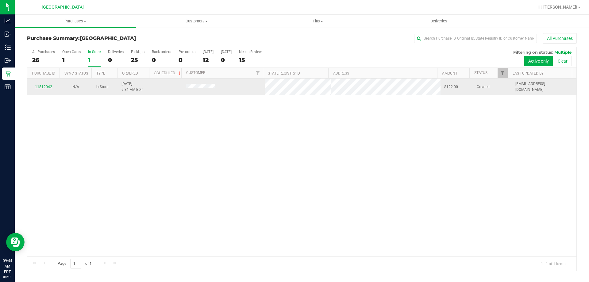
click at [48, 86] on link "11812042" at bounding box center [43, 87] width 17 height 4
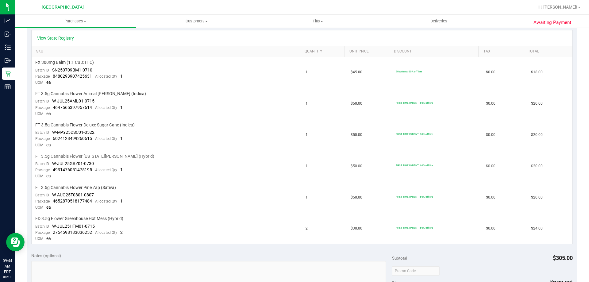
scroll to position [153, 0]
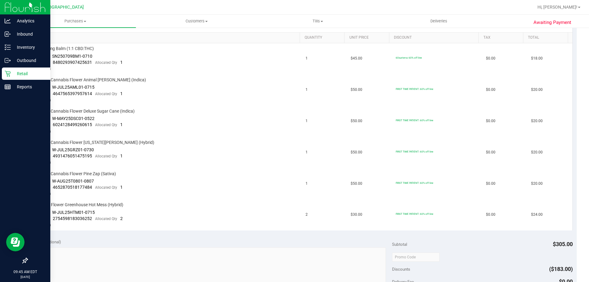
click at [17, 72] on p "Retail" at bounding box center [29, 73] width 37 height 7
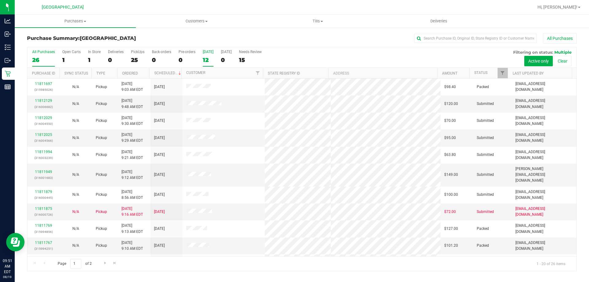
click at [206, 56] on div "12" at bounding box center [208, 59] width 11 height 7
click at [0, 0] on input "[DATE] 12" at bounding box center [0, 0] width 0 height 0
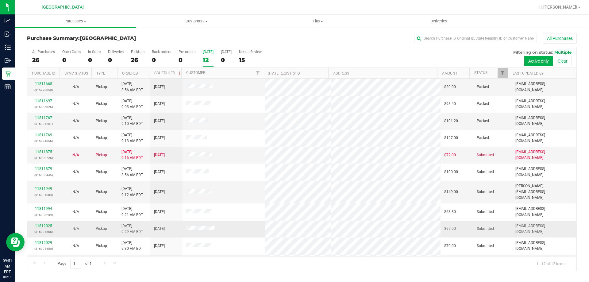
scroll to position [26, 0]
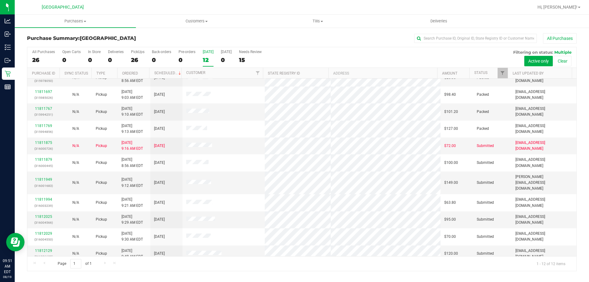
click at [182, 264] on div "Page 1 of 1 1 - 12 of 12 items" at bounding box center [301, 263] width 549 height 15
click at [40, 248] on link "11812129" at bounding box center [43, 250] width 17 height 4
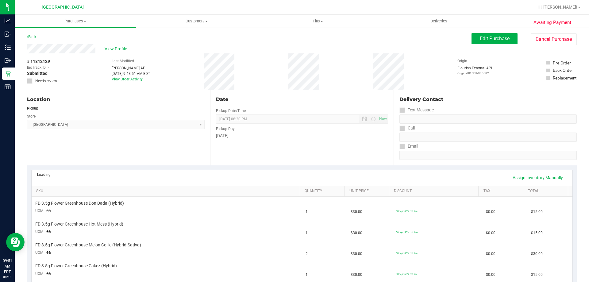
click at [268, 274] on td "FD 3.5g Flower Greenhouse Cakez (Hybrid) UOM ea" at bounding box center [167, 269] width 270 height 21
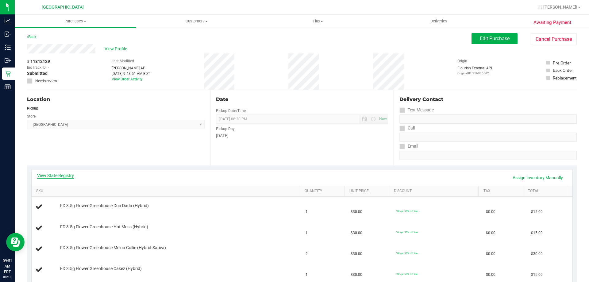
click at [62, 177] on link "View State Registry" at bounding box center [55, 175] width 37 height 6
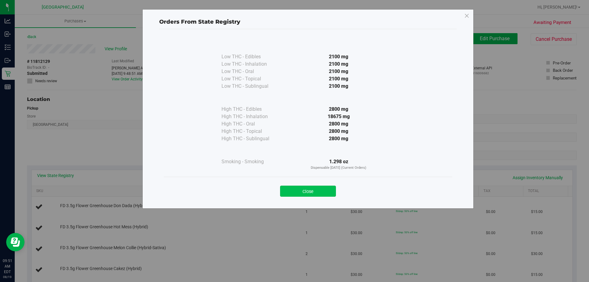
click at [315, 191] on button "Close" at bounding box center [308, 190] width 56 height 11
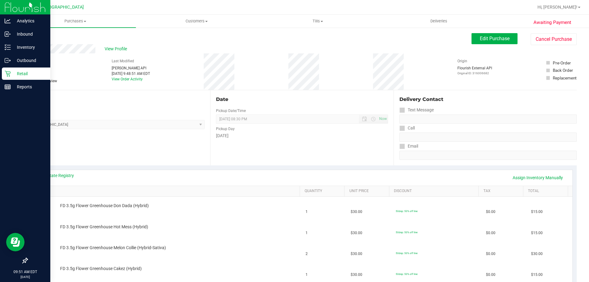
click at [20, 80] on link "Retail" at bounding box center [25, 73] width 50 height 13
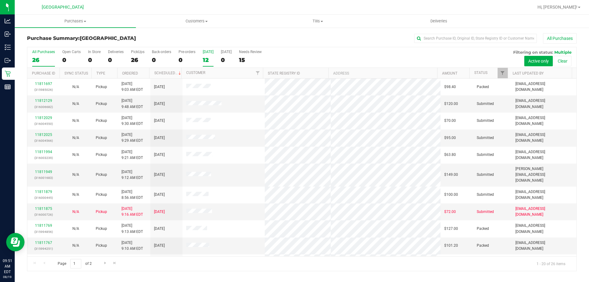
click at [205, 55] on label "[DATE] 12" at bounding box center [208, 58] width 11 height 17
click at [0, 0] on input "[DATE] 12" at bounding box center [0, 0] width 0 height 0
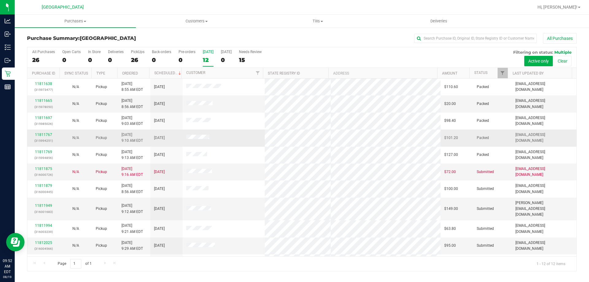
scroll to position [26, 0]
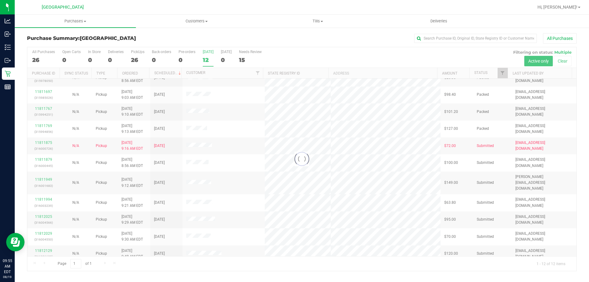
click at [208, 59] on div at bounding box center [301, 159] width 549 height 224
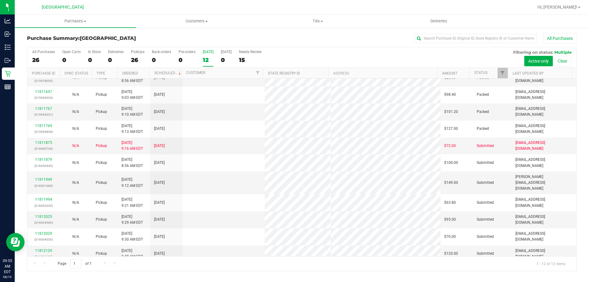
scroll to position [0, 0]
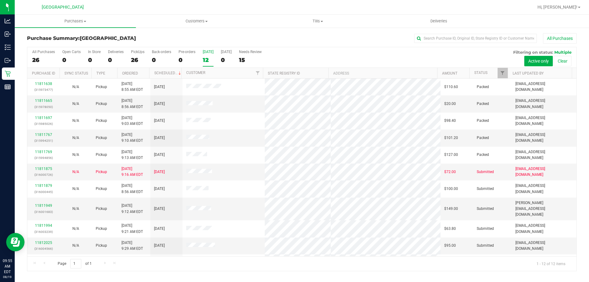
click at [207, 60] on div "12" at bounding box center [208, 59] width 11 height 7
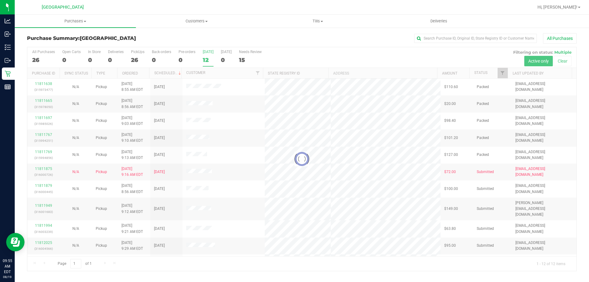
click at [205, 58] on div at bounding box center [301, 159] width 549 height 224
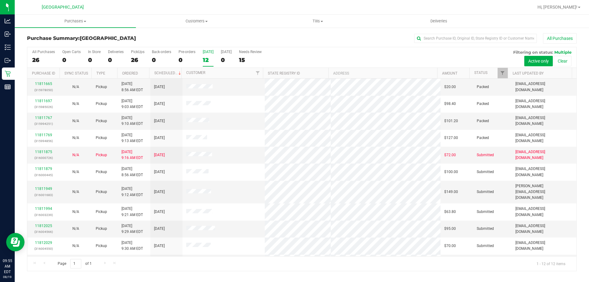
scroll to position [26, 0]
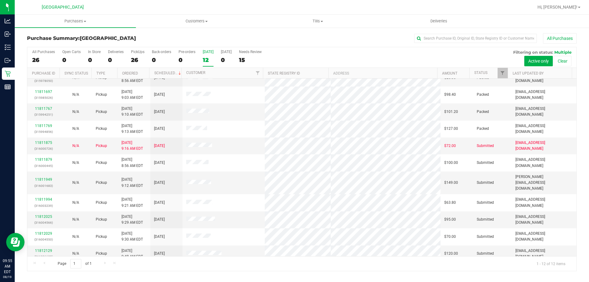
click at [208, 53] on div "[DATE]" at bounding box center [208, 52] width 11 height 4
click at [0, 0] on input "[DATE] 12" at bounding box center [0, 0] width 0 height 0
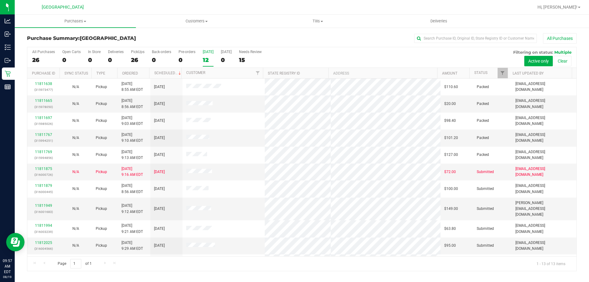
click at [209, 60] on div "12" at bounding box center [208, 59] width 11 height 7
click at [0, 0] on input "[DATE] 12" at bounding box center [0, 0] width 0 height 0
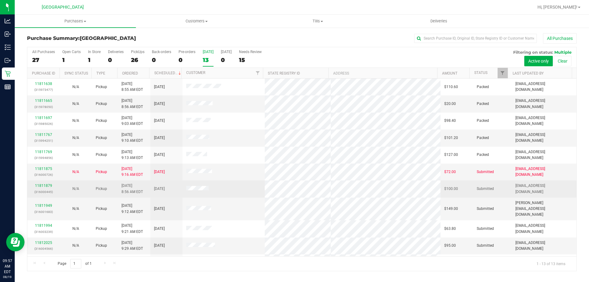
scroll to position [31, 0]
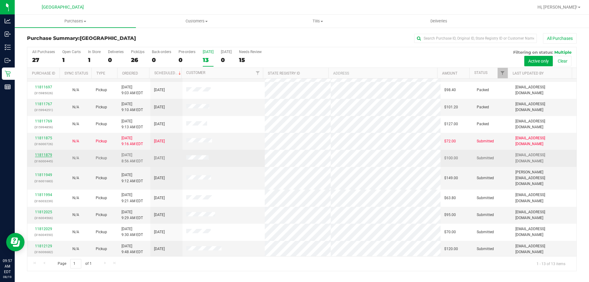
click at [39, 155] on link "11811879" at bounding box center [43, 155] width 17 height 4
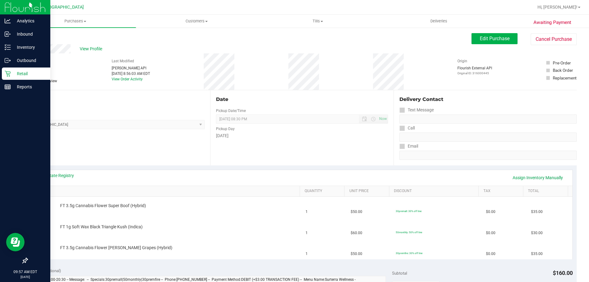
click at [9, 76] on icon at bounding box center [8, 74] width 6 height 6
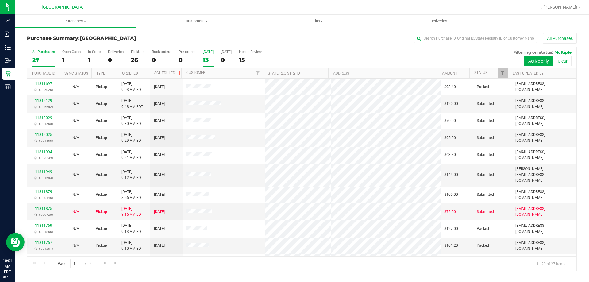
click at [204, 59] on div "13" at bounding box center [208, 59] width 11 height 7
click at [0, 0] on input "[DATE] 13" at bounding box center [0, 0] width 0 height 0
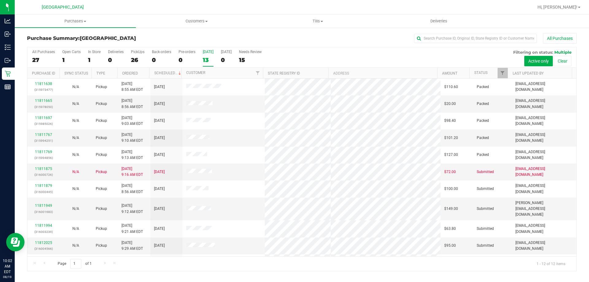
click at [205, 59] on div "13" at bounding box center [208, 59] width 11 height 7
click at [0, 0] on input "[DATE] 13" at bounding box center [0, 0] width 0 height 0
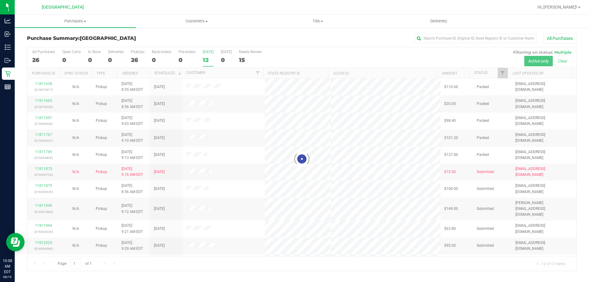
click at [209, 64] on div at bounding box center [301, 159] width 549 height 224
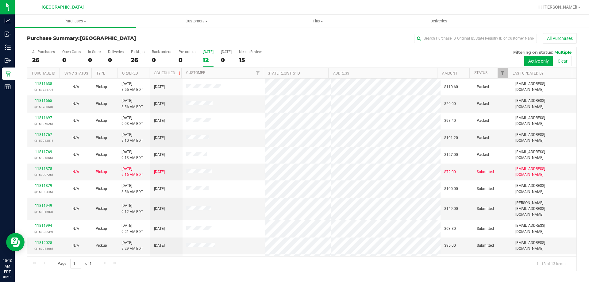
click at [206, 60] on div "12" at bounding box center [208, 59] width 11 height 7
click at [0, 0] on input "[DATE] 12" at bounding box center [0, 0] width 0 height 0
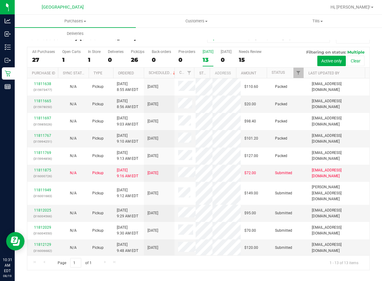
click at [192, 42] on div "All Purchases" at bounding box center [255, 38] width 228 height 10
click at [205, 55] on label "[DATE] 13" at bounding box center [208, 58] width 11 height 17
click at [0, 0] on input "[DATE] 13" at bounding box center [0, 0] width 0 height 0
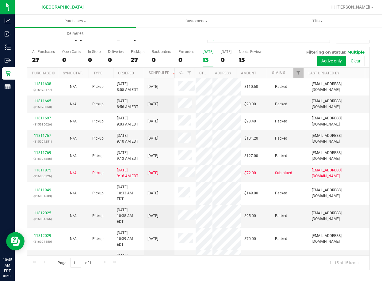
click at [250, 28] on div "Purchases Summary of purchases Fulfillment All purchases Customers All customer…" at bounding box center [206, 27] width 382 height 25
click at [212, 36] on div "Purchases Summary of purchases Fulfillment All purchases Customers All customer…" at bounding box center [206, 27] width 382 height 25
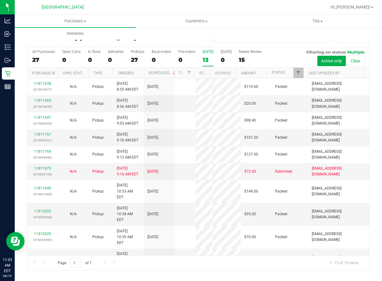
click at [207, 57] on div "13" at bounding box center [208, 59] width 11 height 7
click at [0, 0] on input "[DATE] 13" at bounding box center [0, 0] width 0 height 0
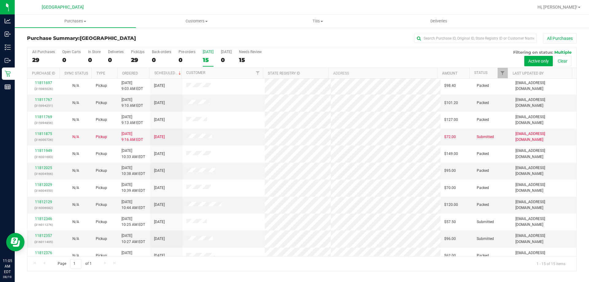
scroll to position [77, 0]
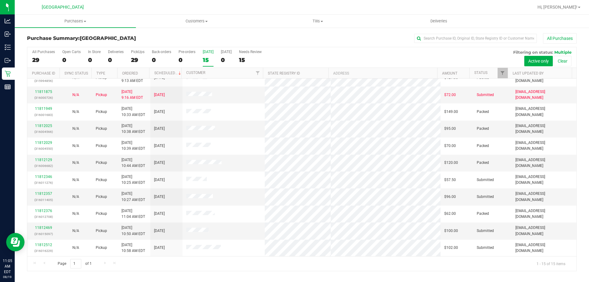
click at [206, 270] on div "Page 1 of 1 1 - 15 of 15 items" at bounding box center [301, 263] width 549 height 15
click at [217, 46] on div "Purchase Summary: [GEOGRAPHIC_DATA] All Purchases" at bounding box center [301, 39] width 549 height 13
paste input "[URL][DOMAIN_NAME]"
type input "[URL][DOMAIN_NAME]"
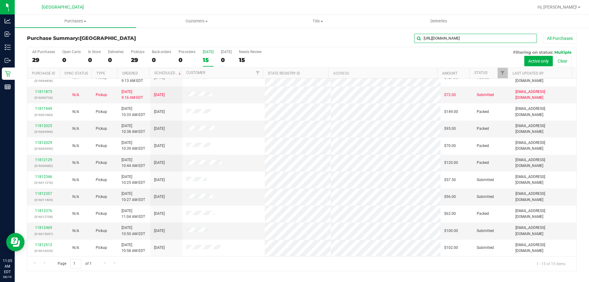
drag, startPoint x: 533, startPoint y: 37, endPoint x: 331, endPoint y: 40, distance: 202.4
click at [331, 40] on div "[URL][DOMAIN_NAME] All Purchases" at bounding box center [393, 38] width 366 height 10
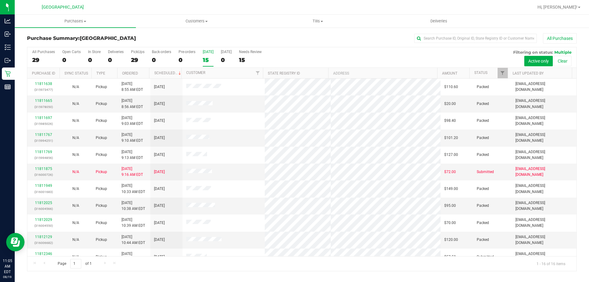
click at [482, 33] on div "Purchase Summary: [GEOGRAPHIC_DATA] All Purchases All Purchases 29 Open Carts 0…" at bounding box center [302, 152] width 574 height 250
click at [480, 41] on input "text" at bounding box center [475, 38] width 123 height 9
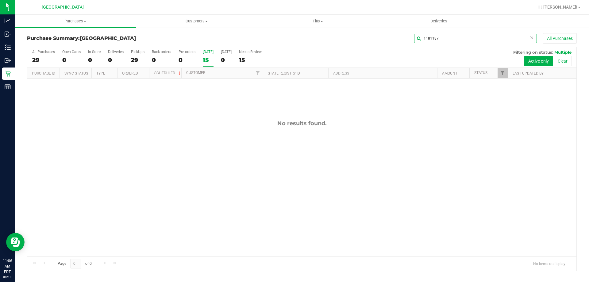
type input "118118"
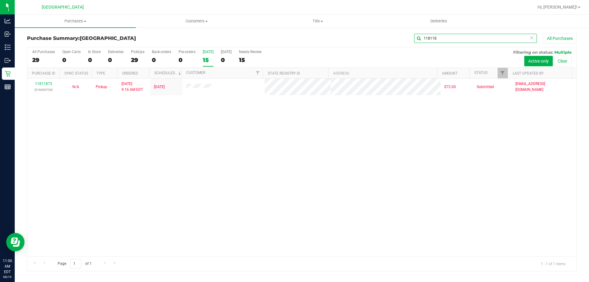
drag, startPoint x: 439, startPoint y: 41, endPoint x: 235, endPoint y: 62, distance: 205.0
click at [236, 63] on div "Purchase Summary: [GEOGRAPHIC_DATA] 118118 All Purchases All Purchases 29 Open …" at bounding box center [301, 152] width 549 height 238
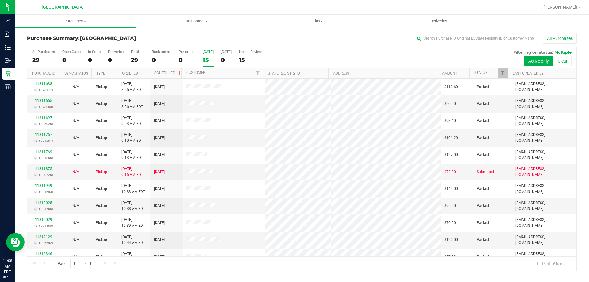
click at [204, 60] on div "15" at bounding box center [208, 59] width 11 height 7
click at [0, 0] on input "[DATE] 15" at bounding box center [0, 0] width 0 height 0
click at [206, 63] on label "[DATE] 16" at bounding box center [208, 58] width 11 height 17
click at [0, 0] on input "[DATE] 16" at bounding box center [0, 0] width 0 height 0
click at [460, 39] on input "text" at bounding box center [475, 38] width 123 height 9
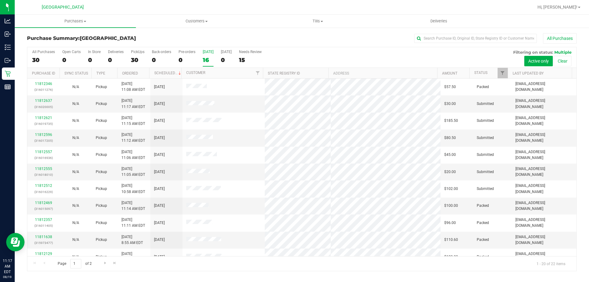
click at [203, 61] on div "16" at bounding box center [208, 59] width 11 height 7
click at [0, 0] on input "[DATE] 16" at bounding box center [0, 0] width 0 height 0
click at [494, 74] on th "Status" at bounding box center [488, 73] width 38 height 11
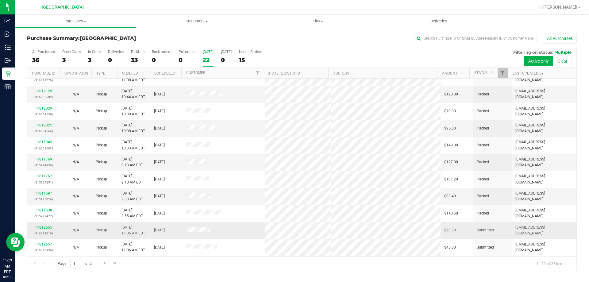
scroll to position [162, 0]
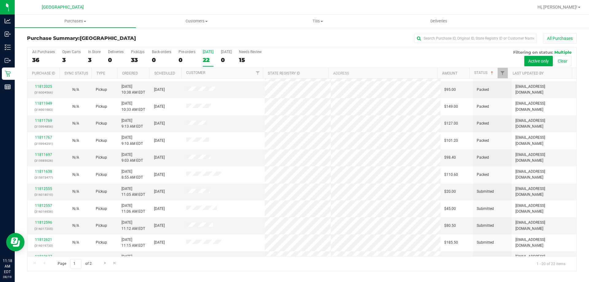
click at [212, 53] on div "[DATE]" at bounding box center [208, 52] width 11 height 4
click at [0, 0] on input "[DATE] 22" at bounding box center [0, 0] width 0 height 0
click at [47, 186] on link "11812555" at bounding box center [43, 188] width 17 height 4
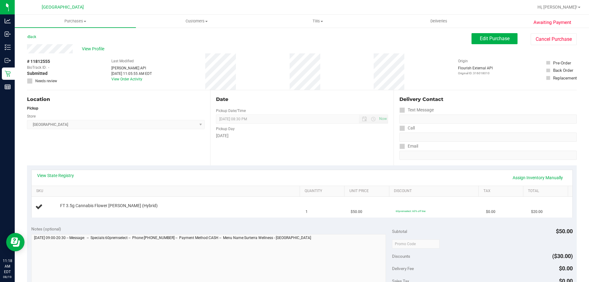
click at [72, 179] on div "View State Registry Assign Inventory Manually" at bounding box center [302, 177] width 530 height 10
click at [70, 174] on link "View State Registry" at bounding box center [55, 175] width 37 height 6
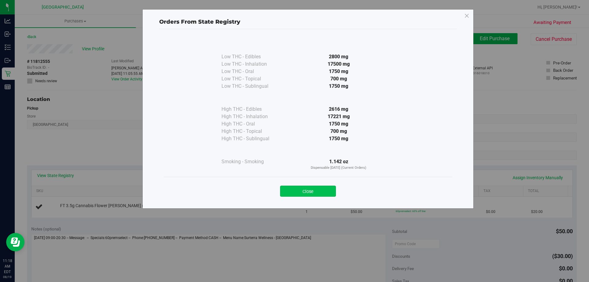
click at [323, 188] on button "Close" at bounding box center [308, 190] width 56 height 11
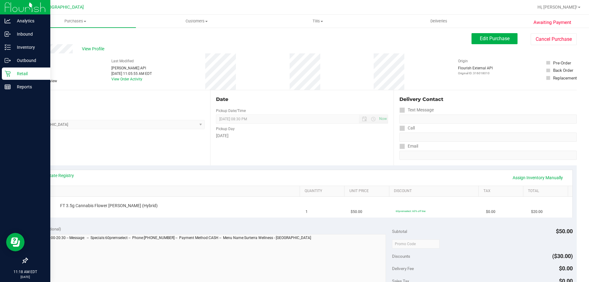
click at [13, 72] on p "Retail" at bounding box center [29, 73] width 37 height 7
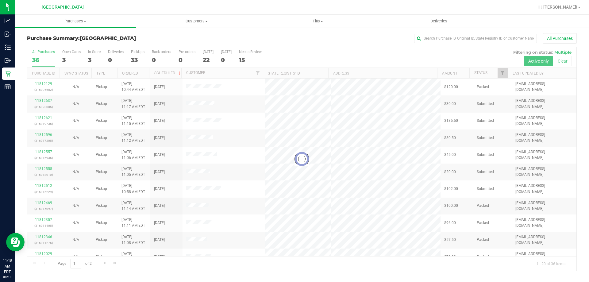
click at [92, 60] on div "3" at bounding box center [94, 59] width 13 height 7
click at [0, 0] on input "In Store 3" at bounding box center [0, 0] width 0 height 0
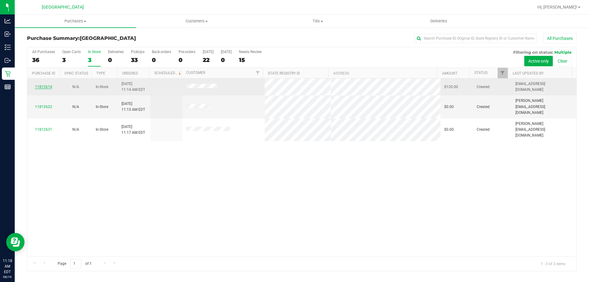
click at [47, 85] on link "11812614" at bounding box center [43, 87] width 17 height 4
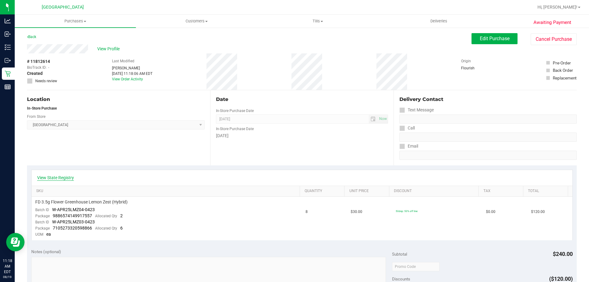
click at [62, 177] on link "View State Registry" at bounding box center [55, 177] width 37 height 6
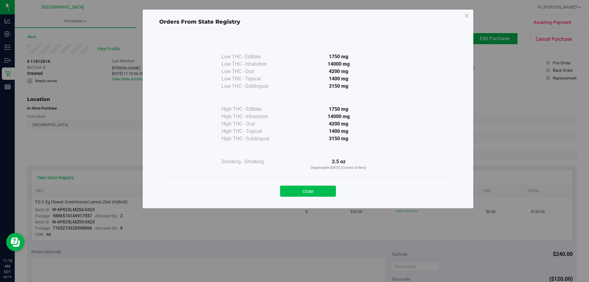
click at [335, 193] on button "Close" at bounding box center [308, 190] width 56 height 11
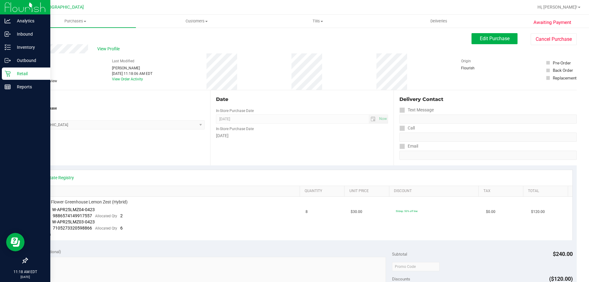
click at [31, 72] on p "Retail" at bounding box center [29, 73] width 37 height 7
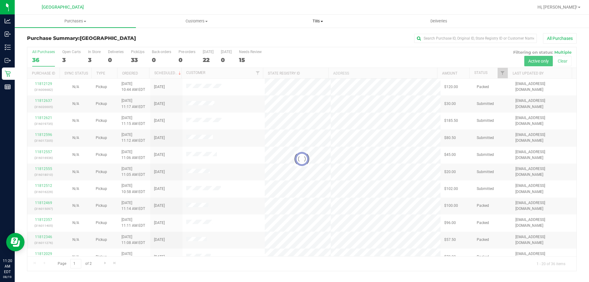
click at [314, 18] on uib-tab-heading "Tills Manage tills Reconcile e-payments" at bounding box center [317, 21] width 120 height 12
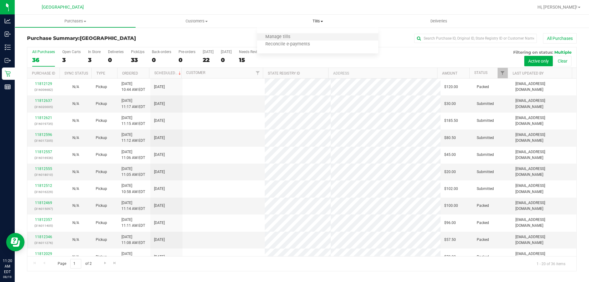
click at [303, 37] on li "Manage tills" at bounding box center [317, 36] width 121 height 7
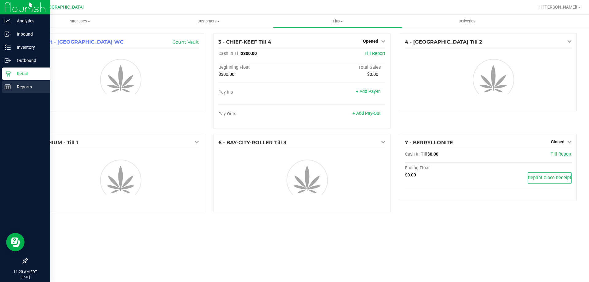
click at [6, 88] on icon at bounding box center [8, 87] width 6 height 6
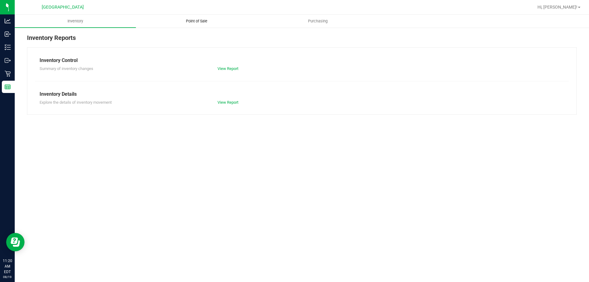
click at [215, 19] on span "Point of Sale" at bounding box center [197, 21] width 38 height 6
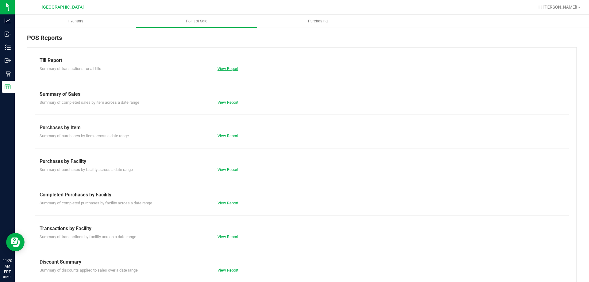
click at [226, 69] on link "View Report" at bounding box center [227, 68] width 21 height 5
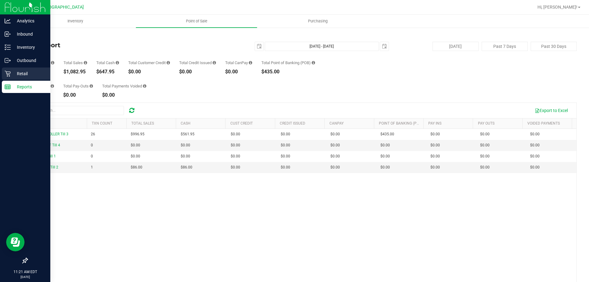
click at [26, 71] on p "Retail" at bounding box center [29, 73] width 37 height 7
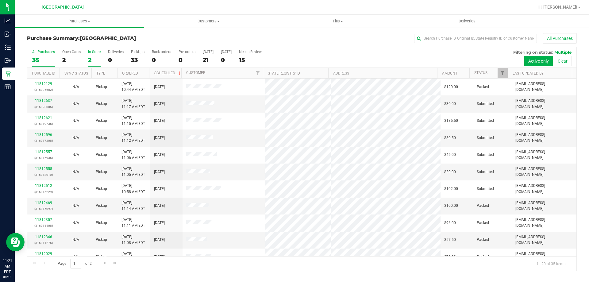
click at [93, 58] on div "2" at bounding box center [94, 59] width 13 height 7
click at [0, 0] on input "In Store 2" at bounding box center [0, 0] width 0 height 0
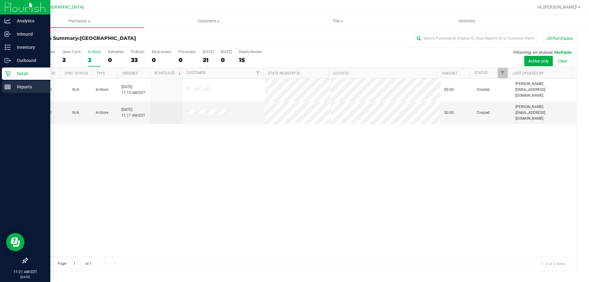
drag, startPoint x: 27, startPoint y: 92, endPoint x: 29, endPoint y: 89, distance: 3.7
click at [27, 92] on div "Reports" at bounding box center [26, 87] width 48 height 12
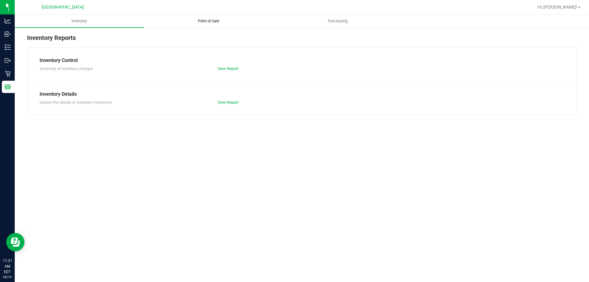
click at [218, 24] on span "Point of Sale" at bounding box center [208, 21] width 38 height 6
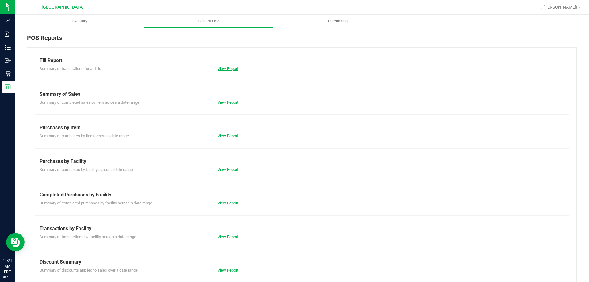
click at [233, 69] on link "View Report" at bounding box center [227, 68] width 21 height 5
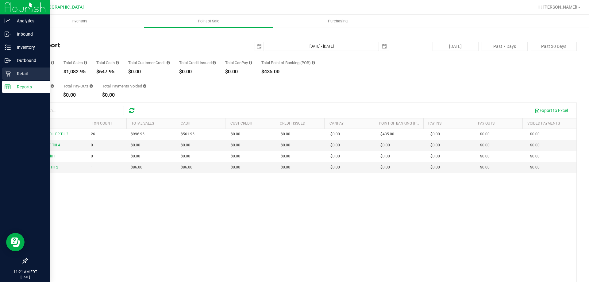
click at [7, 76] on icon at bounding box center [8, 74] width 6 height 6
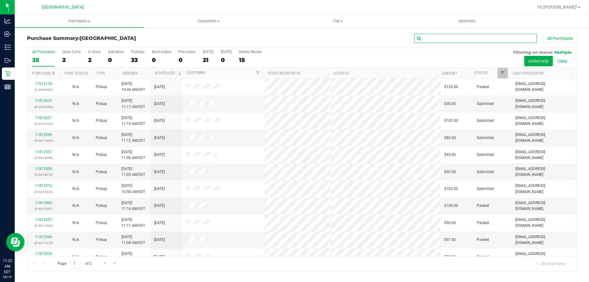
click at [446, 35] on input "text" at bounding box center [475, 38] width 123 height 9
type input "CAL"
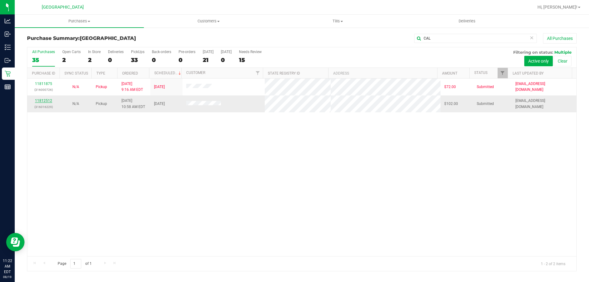
click at [46, 102] on link "11812512" at bounding box center [43, 100] width 17 height 4
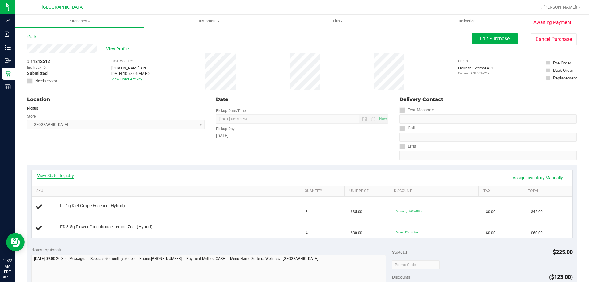
click at [60, 178] on link "View State Registry" at bounding box center [55, 175] width 37 height 6
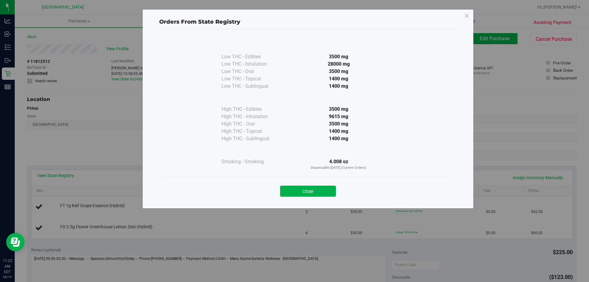
click at [315, 183] on div "Close" at bounding box center [307, 189] width 279 height 15
click at [317, 188] on button "Close" at bounding box center [308, 190] width 56 height 11
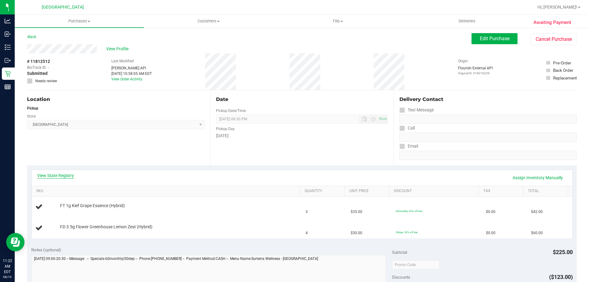
click at [50, 176] on link "View State Registry" at bounding box center [55, 175] width 37 height 6
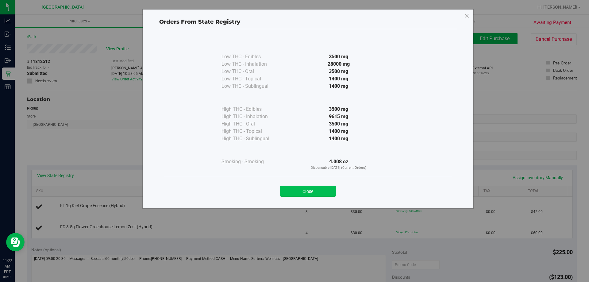
click at [297, 188] on button "Close" at bounding box center [308, 190] width 56 height 11
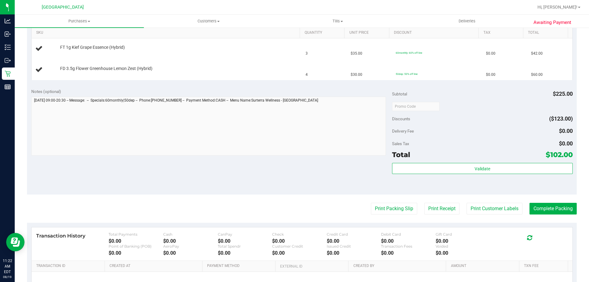
scroll to position [123, 0]
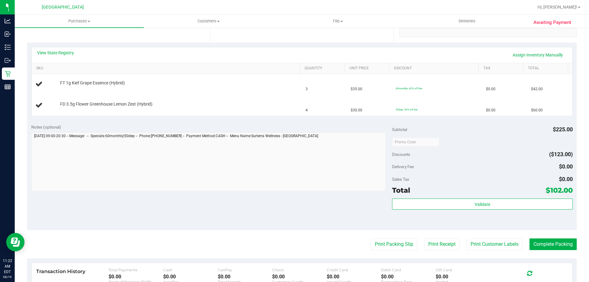
click at [454, 187] on div "Total $102.00" at bounding box center [482, 190] width 180 height 11
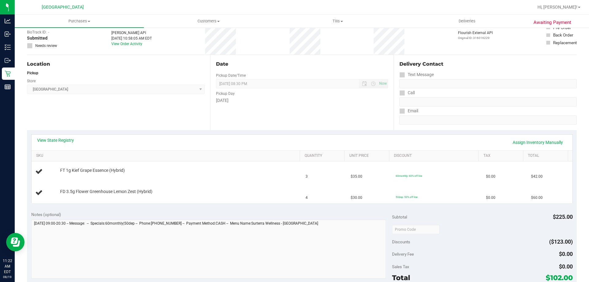
scroll to position [0, 0]
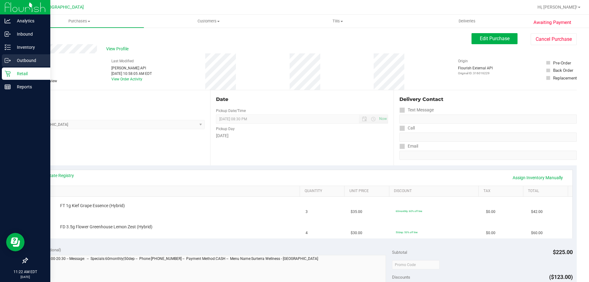
click at [23, 65] on div "Outbound" at bounding box center [26, 60] width 48 height 12
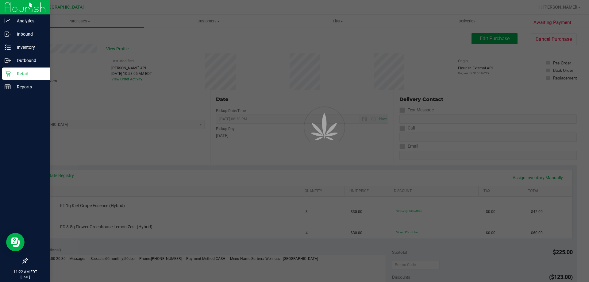
click at [24, 72] on p "Retail" at bounding box center [29, 73] width 37 height 7
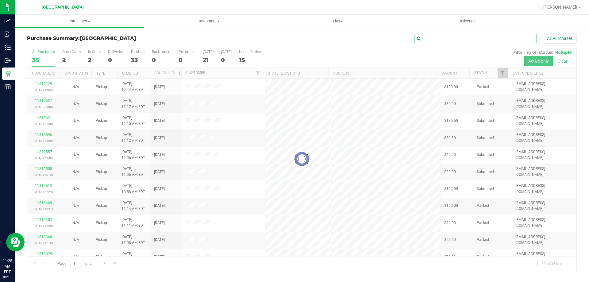
click at [423, 39] on input "text" at bounding box center [475, 38] width 123 height 9
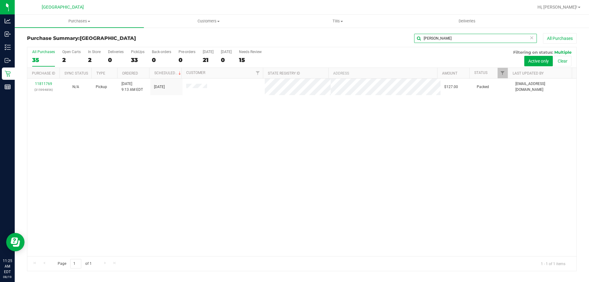
type input "[PERSON_NAME]"
click at [133, 138] on div "11811769 (315994856) N/A Pickup [DATE] 9:13 AM EDT 8/19/2025 $127.00 Packed [EM…" at bounding box center [301, 167] width 549 height 178
drag, startPoint x: 404, startPoint y: 136, endPoint x: 406, endPoint y: 146, distance: 10.0
click at [404, 136] on div "11811769 (315994856) N/A Pickup [DATE] 9:13 AM EDT 8/19/2025 $127.00 Packed [EM…" at bounding box center [301, 167] width 549 height 178
click at [356, 163] on div "11811769 (315994856) N/A Pickup [DATE] 9:13 AM EDT 8/19/2025 $127.00 Packed [EM…" at bounding box center [301, 167] width 549 height 178
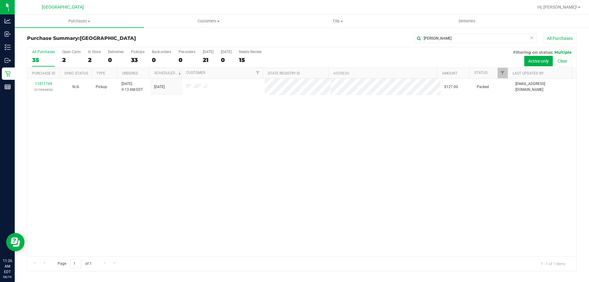
drag, startPoint x: 201, startPoint y: 149, endPoint x: 254, endPoint y: 118, distance: 62.1
click at [201, 149] on div "11811769 (315994856) N/A Pickup [DATE] 9:13 AM EDT 8/19/2025 $127.00 Packed [EM…" at bounding box center [301, 167] width 549 height 178
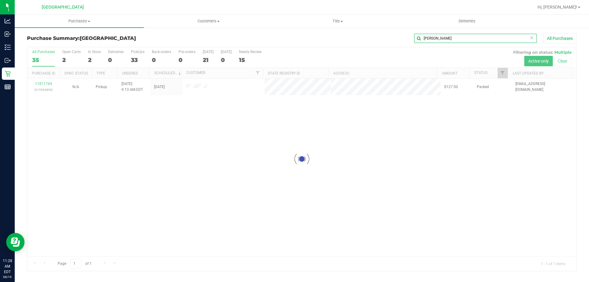
drag, startPoint x: 431, startPoint y: 39, endPoint x: 379, endPoint y: 37, distance: 51.8
click at [380, 37] on div "[PERSON_NAME] All Purchases" at bounding box center [393, 38] width 366 height 10
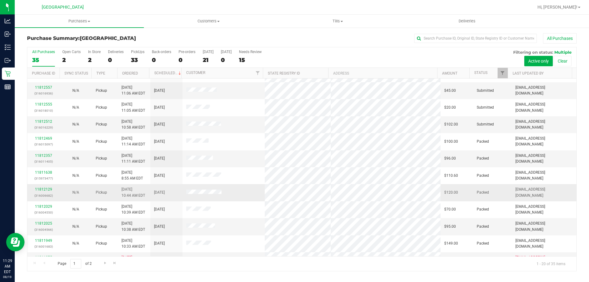
scroll to position [92, 0]
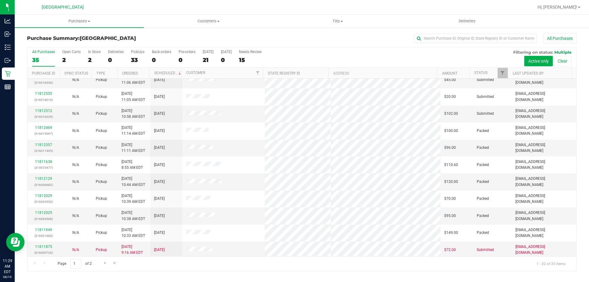
click at [217, 270] on div "Page 1 of 2 1 - 20 of 35 items" at bounding box center [301, 263] width 549 height 15
click at [197, 52] on div "All Purchases 35 Open Carts 2 In Store 2 Deliveries 0 PickUps 33 Back-orders 0 …" at bounding box center [301, 57] width 549 height 21
click at [205, 52] on div "[DATE]" at bounding box center [208, 52] width 11 height 4
click at [0, 0] on input "[DATE] 21" at bounding box center [0, 0] width 0 height 0
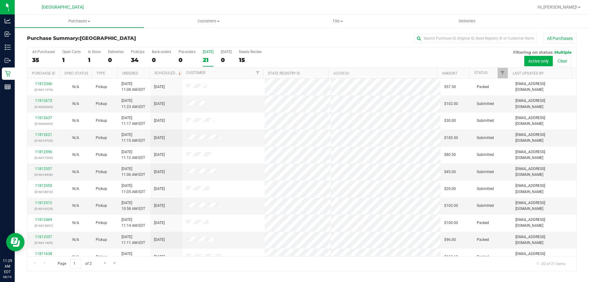
click at [211, 263] on div "Page 1 of 2 1 - 20 of 21 items" at bounding box center [301, 263] width 549 height 15
click at [204, 56] on label "[DATE] 21" at bounding box center [208, 58] width 11 height 17
click at [0, 0] on input "[DATE] 21" at bounding box center [0, 0] width 0 height 0
click at [41, 169] on link "11812557" at bounding box center [43, 168] width 17 height 4
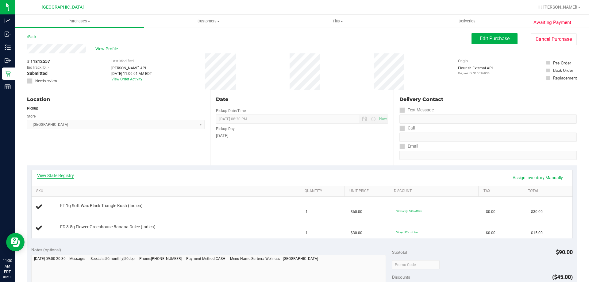
click at [67, 176] on link "View State Registry" at bounding box center [55, 175] width 37 height 6
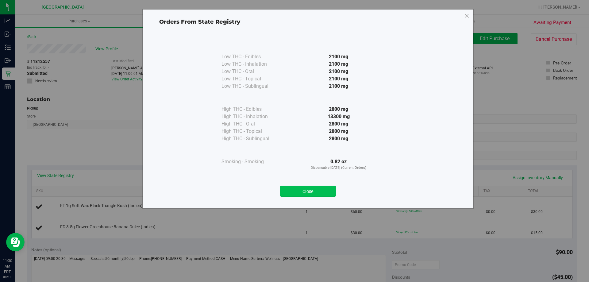
click at [300, 191] on button "Close" at bounding box center [308, 190] width 56 height 11
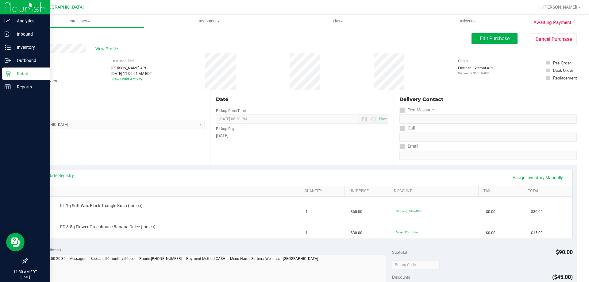
click at [19, 73] on p "Retail" at bounding box center [29, 73] width 37 height 7
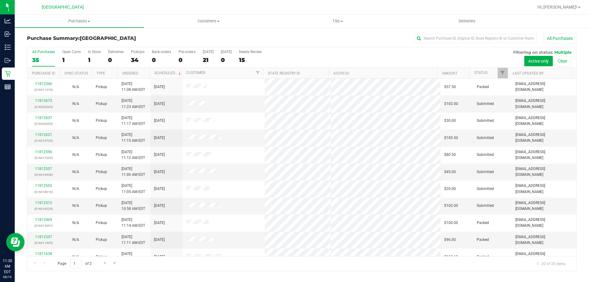
click at [492, 75] on th "Status" at bounding box center [488, 73] width 38 height 11
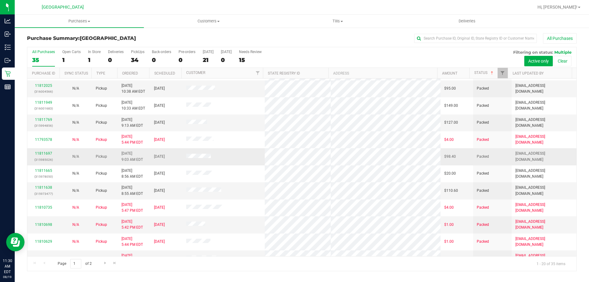
scroll to position [162, 0]
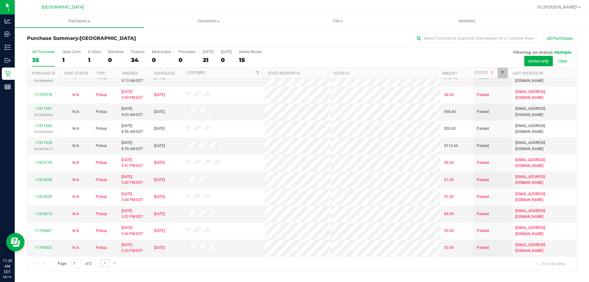
click at [107, 265] on link "Go to the next page" at bounding box center [105, 263] width 9 height 8
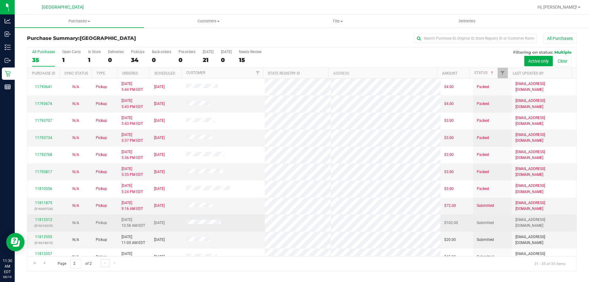
scroll to position [77, 0]
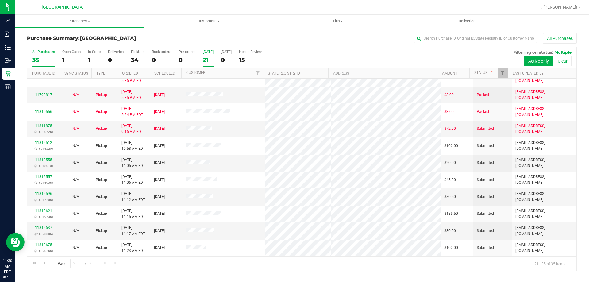
click at [208, 62] on div "21" at bounding box center [208, 59] width 11 height 7
click at [0, 0] on input "[DATE] 21" at bounding box center [0, 0] width 0 height 0
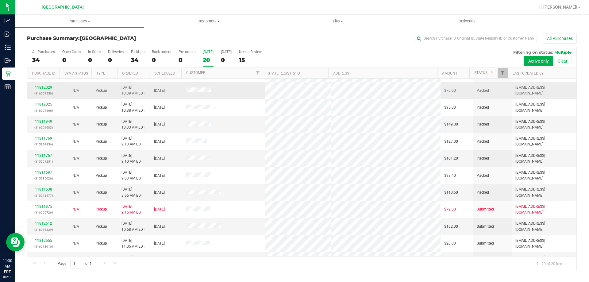
scroll to position [92, 0]
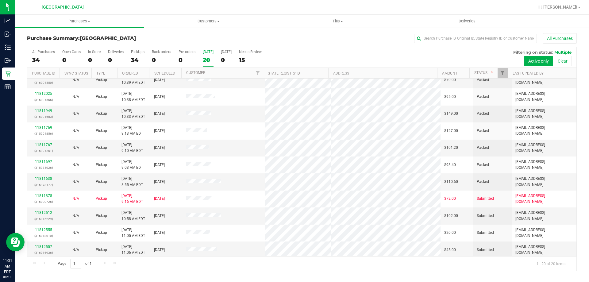
click at [203, 58] on div "20" at bounding box center [208, 59] width 11 height 7
click at [0, 0] on input "[DATE] 20" at bounding box center [0, 0] width 0 height 0
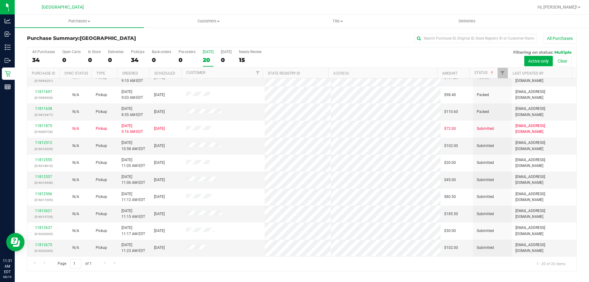
click at [204, 271] on div "Purchase Summary: [GEOGRAPHIC_DATA] All Purchases All Purchases 34 Open Carts 0…" at bounding box center [302, 152] width 574 height 250
click at [205, 271] on div "Purchase Summary: [GEOGRAPHIC_DATA] All Purchases All Purchases 34 Open Carts 0…" at bounding box center [302, 152] width 574 height 250
click at [40, 212] on link "11812621" at bounding box center [43, 210] width 17 height 4
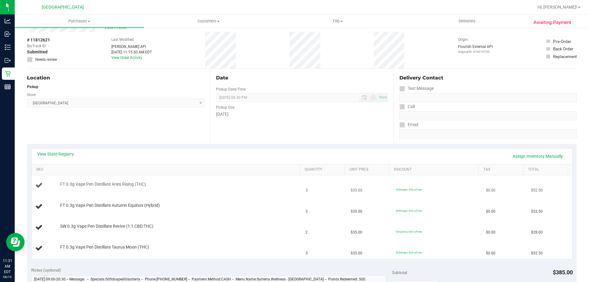
scroll to position [31, 0]
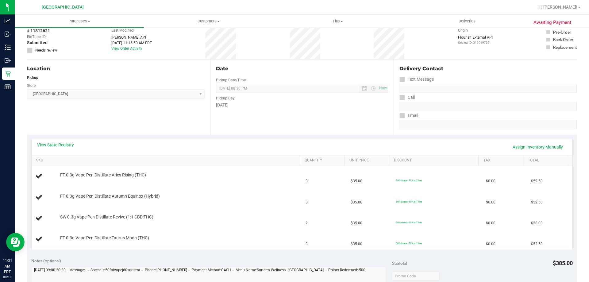
click at [57, 148] on div "View State Registry Assign Inventory Manually" at bounding box center [302, 147] width 530 height 10
click at [57, 146] on link "View State Registry" at bounding box center [55, 145] width 37 height 6
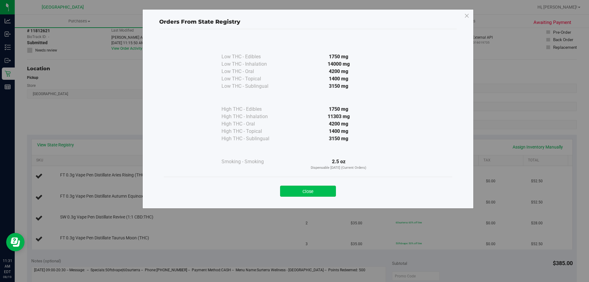
click at [312, 191] on button "Close" at bounding box center [308, 190] width 56 height 11
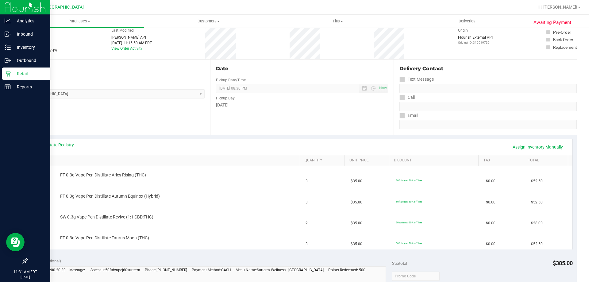
click at [13, 75] on p "Retail" at bounding box center [29, 73] width 37 height 7
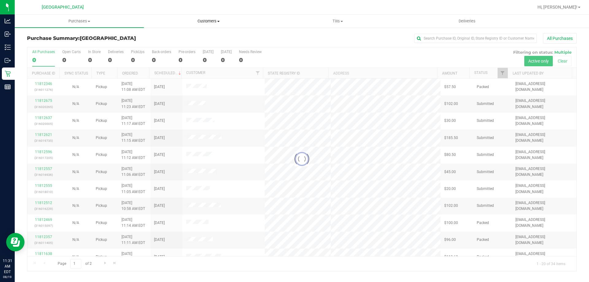
click at [220, 24] on span "Customers" at bounding box center [208, 21] width 128 height 6
click at [182, 39] on span "All customers" at bounding box center [166, 36] width 44 height 5
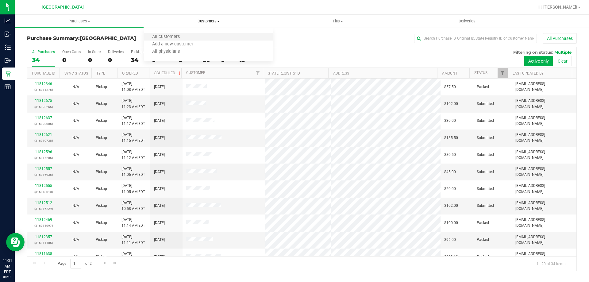
click at [198, 35] on li "All customers" at bounding box center [208, 36] width 129 height 7
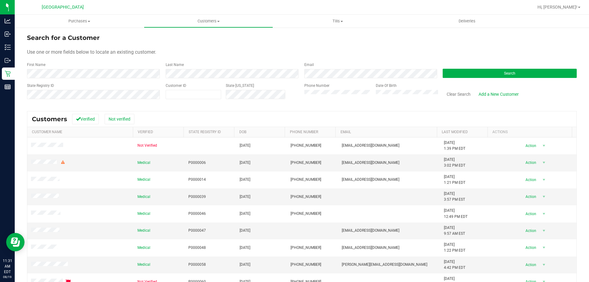
click at [459, 64] on div "Search" at bounding box center [507, 70] width 139 height 16
click at [459, 73] on button "Search" at bounding box center [509, 73] width 134 height 9
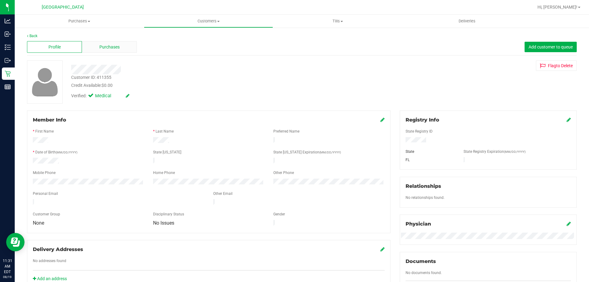
click at [115, 44] on span "Purchases" at bounding box center [109, 47] width 20 height 6
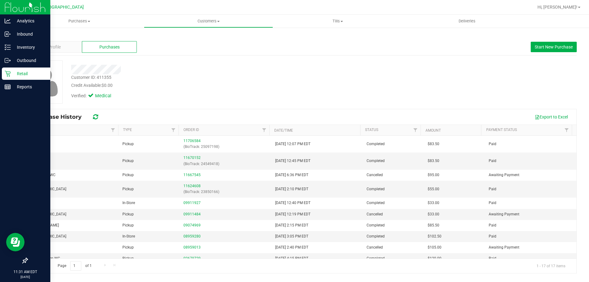
click at [11, 71] on p "Retail" at bounding box center [29, 73] width 37 height 7
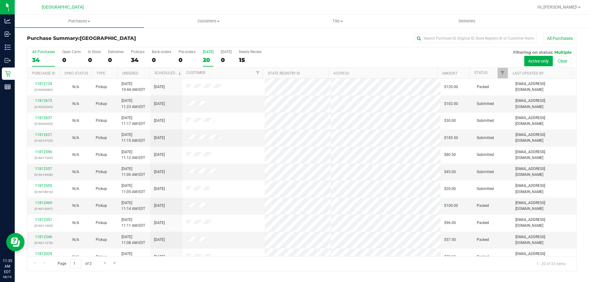
click at [203, 54] on label "[DATE] 20" at bounding box center [208, 58] width 11 height 17
click at [0, 0] on input "[DATE] 20" at bounding box center [0, 0] width 0 height 0
click at [208, 59] on div "19" at bounding box center [208, 59] width 11 height 7
click at [0, 0] on input "[DATE] 19" at bounding box center [0, 0] width 0 height 0
click at [489, 71] on th "Status" at bounding box center [488, 73] width 38 height 11
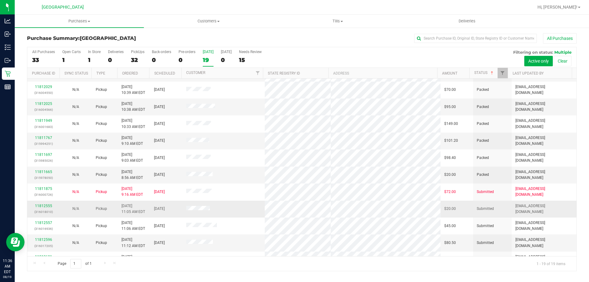
scroll to position [145, 0]
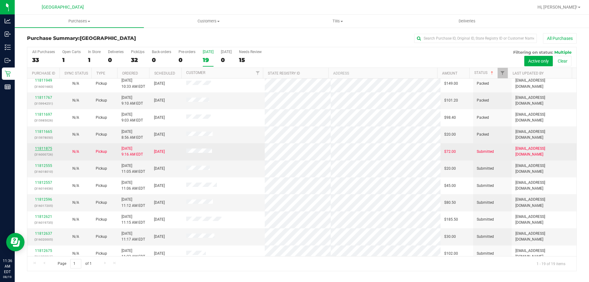
click at [41, 146] on link "11811875" at bounding box center [43, 148] width 17 height 4
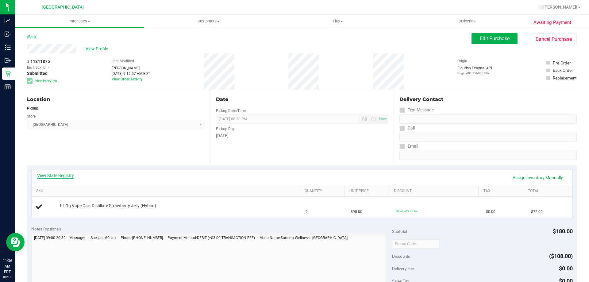
click at [59, 174] on link "View State Registry" at bounding box center [55, 175] width 37 height 6
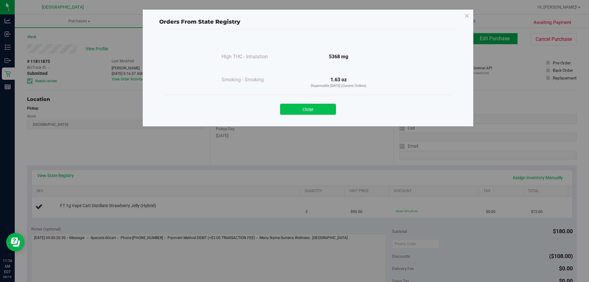
click at [291, 112] on button "Close" at bounding box center [308, 109] width 56 height 11
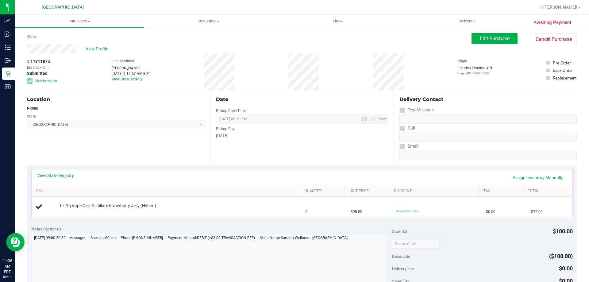
click at [48, 172] on div "View State Registry Assign Inventory Manually" at bounding box center [302, 178] width 541 height 16
click at [51, 174] on link "View State Registry" at bounding box center [55, 175] width 37 height 6
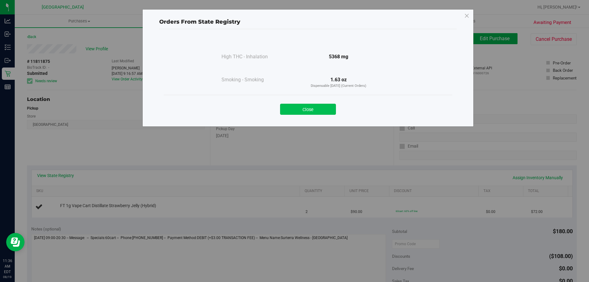
click at [326, 109] on button "Close" at bounding box center [308, 109] width 56 height 11
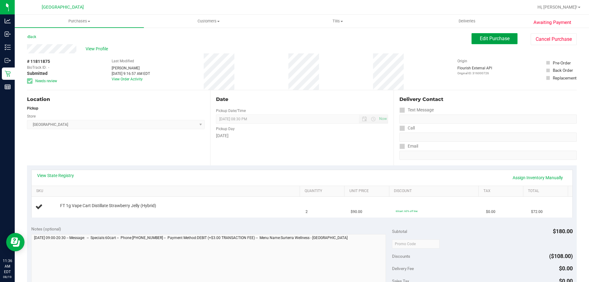
click at [485, 42] on button "Edit Purchase" at bounding box center [494, 38] width 46 height 11
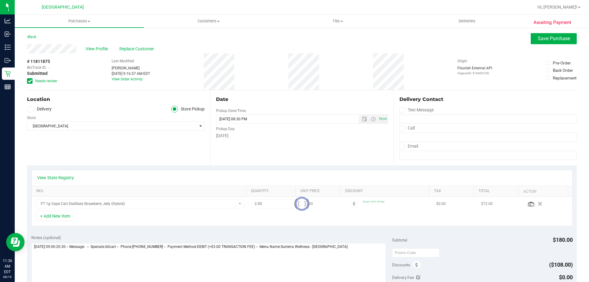
click at [29, 81] on icon at bounding box center [30, 81] width 4 height 0
click at [0, 0] on input "Needs review" at bounding box center [0, 0] width 0 height 0
click at [546, 43] on button "Save Purchase" at bounding box center [553, 38] width 46 height 11
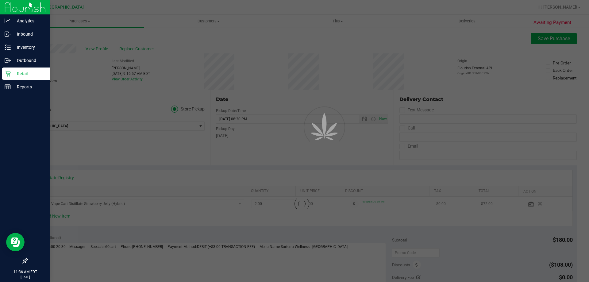
click at [13, 77] on p "Retail" at bounding box center [29, 73] width 37 height 7
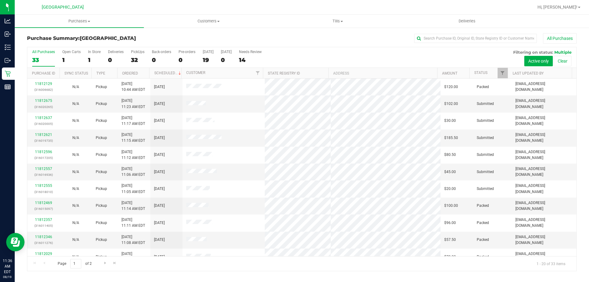
click at [490, 73] on th "Status" at bounding box center [488, 73] width 38 height 11
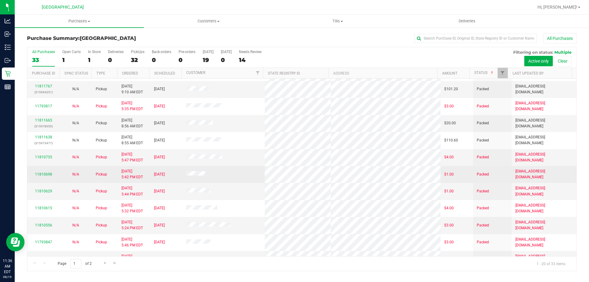
scroll to position [162, 0]
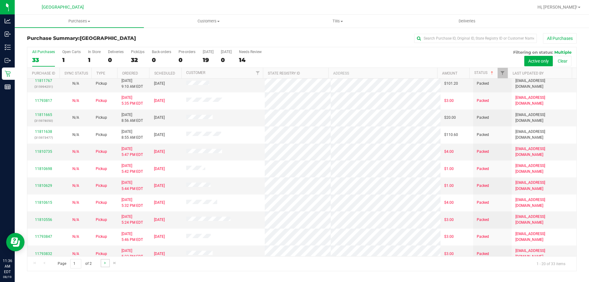
click at [109, 264] on link "Go to the next page" at bounding box center [105, 263] width 9 height 8
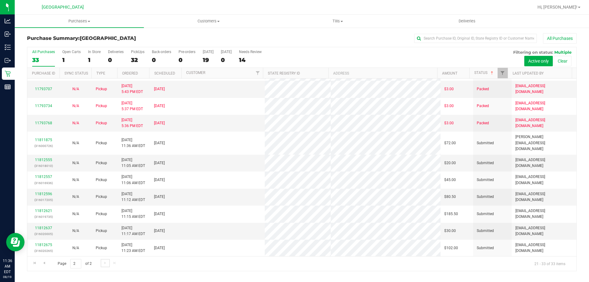
scroll to position [0, 0]
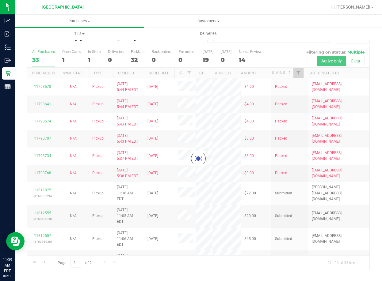
drag, startPoint x: 374, startPoint y: 42, endPoint x: 376, endPoint y: 29, distance: 12.9
click at [375, 42] on div "Purchase Summary: [GEOGRAPHIC_DATA] All Purchases Loading... All Purchases 33 O…" at bounding box center [198, 152] width 367 height 250
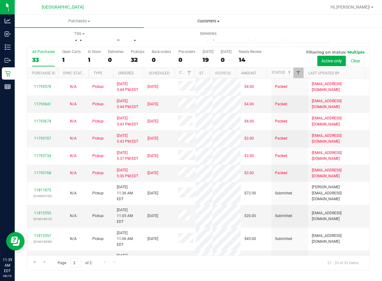
click at [260, 18] on uib-tab-heading "Customers All customers Add a new customer All physicians" at bounding box center [208, 21] width 128 height 12
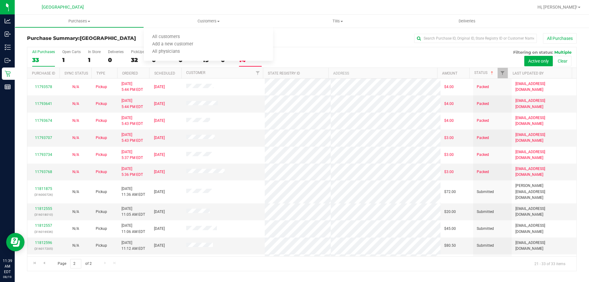
drag, startPoint x: 289, startPoint y: 49, endPoint x: 266, endPoint y: 56, distance: 24.7
click at [289, 49] on div "All Purchases 33 Open Carts 1 In Store 1 Deliveries 0 PickUps 32 Back-orders 0 …" at bounding box center [301, 49] width 549 height 5
click at [211, 57] on div "19" at bounding box center [208, 59] width 11 height 7
click at [0, 0] on input "[DATE] 19" at bounding box center [0, 0] width 0 height 0
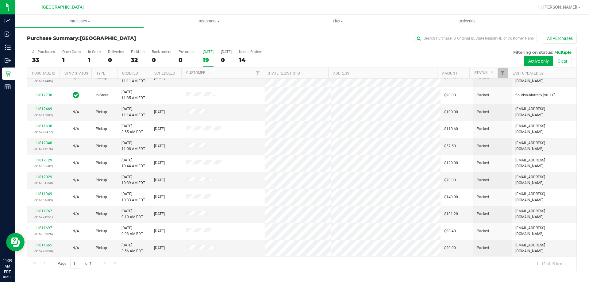
scroll to position [145, 0]
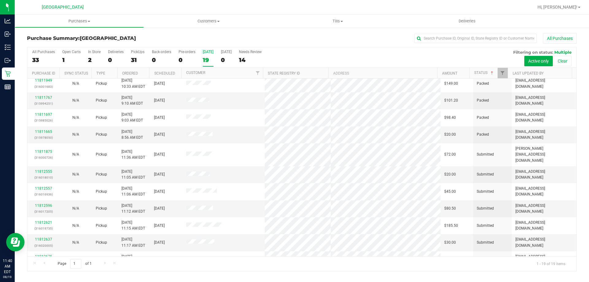
click at [205, 58] on div "19" at bounding box center [208, 59] width 11 height 7
click at [0, 0] on input "[DATE] 19" at bounding box center [0, 0] width 0 height 0
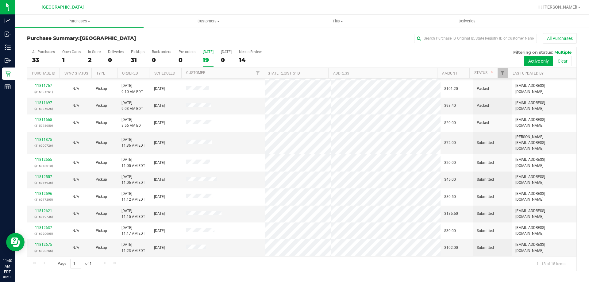
scroll to position [0, 0]
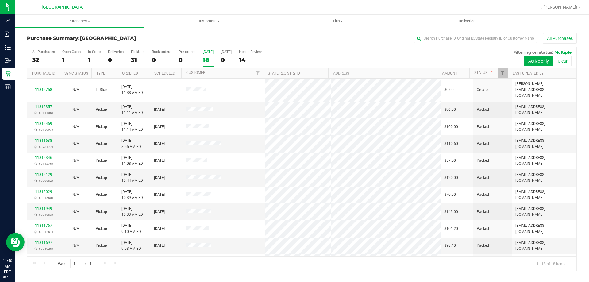
click at [207, 63] on div "18" at bounding box center [208, 59] width 11 height 7
click at [0, 0] on input "[DATE] 18" at bounding box center [0, 0] width 0 height 0
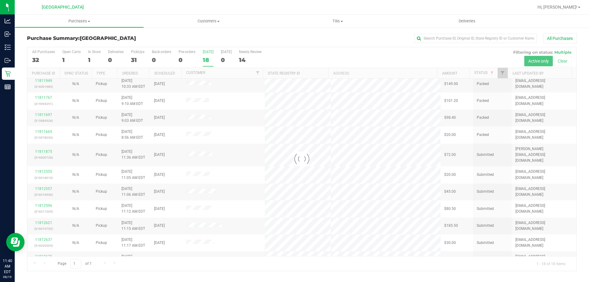
click at [206, 63] on div at bounding box center [301, 159] width 549 height 224
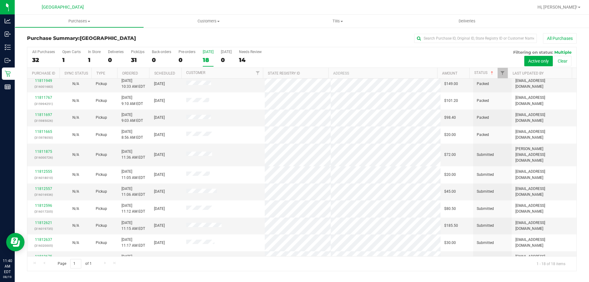
click at [197, 266] on div "Page 1 of 1 1 - 18 of 18 items" at bounding box center [301, 263] width 549 height 15
click at [193, 265] on div "Page 1 of 1 1 - 18 of 18 items" at bounding box center [301, 263] width 549 height 15
click at [207, 63] on div "18" at bounding box center [208, 59] width 11 height 7
click at [0, 0] on input "[DATE] 18" at bounding box center [0, 0] width 0 height 0
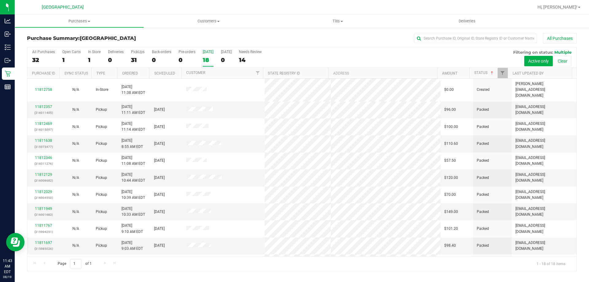
click at [259, 42] on div "All Purchases" at bounding box center [393, 38] width 366 height 10
click at [205, 63] on div "18" at bounding box center [208, 59] width 11 height 7
click at [0, 0] on input "[DATE] 18" at bounding box center [0, 0] width 0 height 0
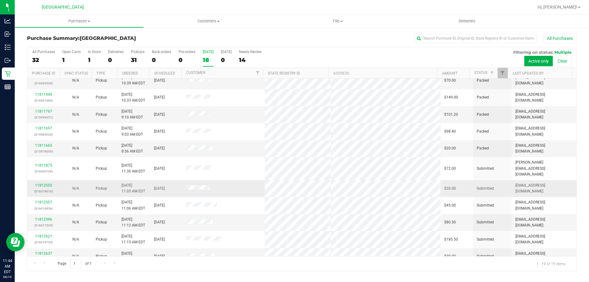
scroll to position [145, 0]
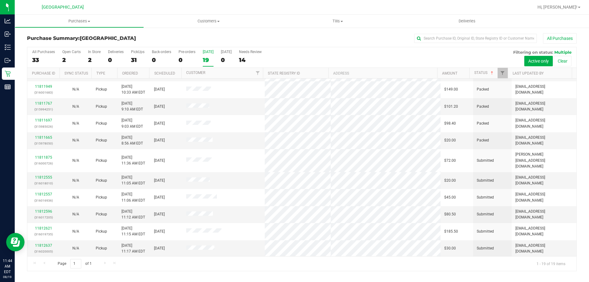
click at [204, 279] on div "Purchases Summary of purchases Fulfillment All purchases Customers All customer…" at bounding box center [302, 148] width 574 height 267
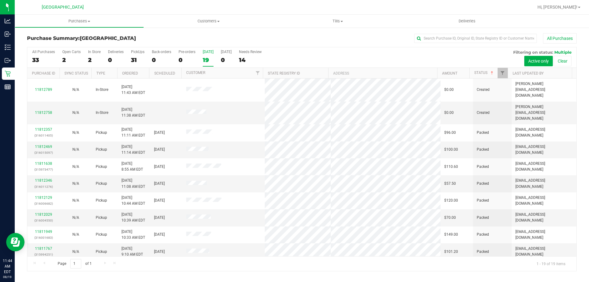
click at [207, 62] on div "19" at bounding box center [208, 59] width 11 height 7
click at [0, 0] on input "[DATE] 19" at bounding box center [0, 0] width 0 height 0
click at [208, 63] on div "19" at bounding box center [208, 59] width 11 height 7
click at [0, 0] on input "[DATE] 19" at bounding box center [0, 0] width 0 height 0
